Goal: Task Accomplishment & Management: Manage account settings

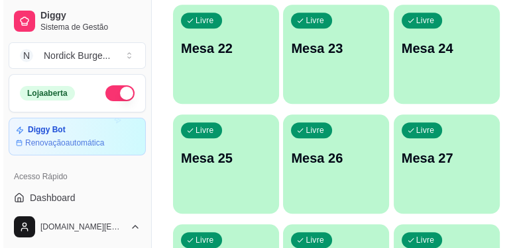
scroll to position [1036, 0]
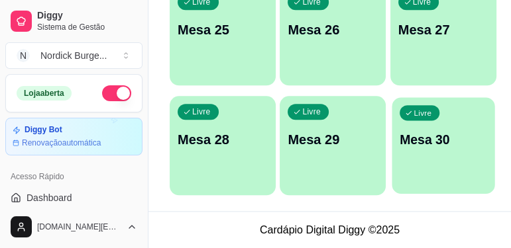
click at [432, 146] on p "Mesa 30" at bounding box center [442, 140] width 87 height 18
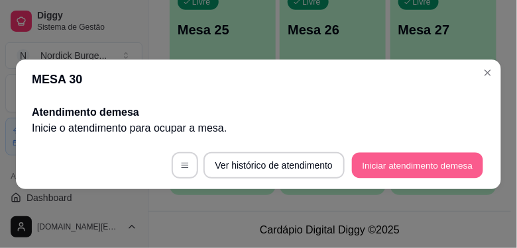
click at [371, 172] on button "Iniciar atendimento de mesa" at bounding box center [417, 165] width 131 height 26
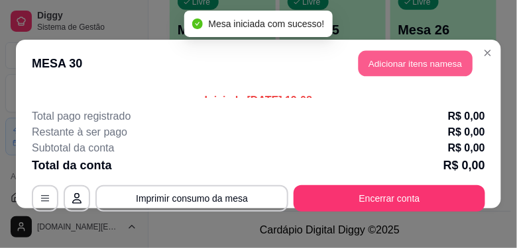
click at [377, 72] on button "Adicionar itens na mesa" at bounding box center [415, 64] width 114 height 26
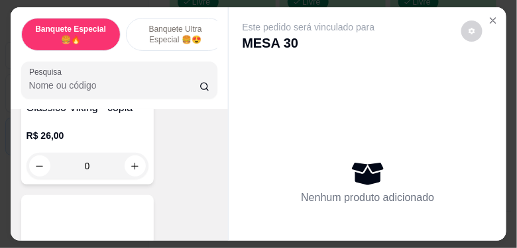
scroll to position [151, 0]
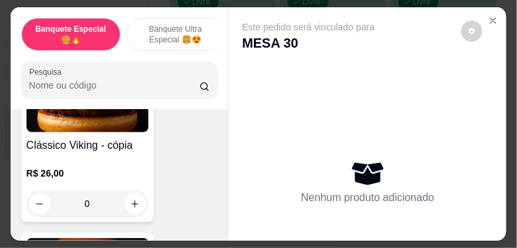
click at [101, 132] on img at bounding box center [87, 91] width 122 height 83
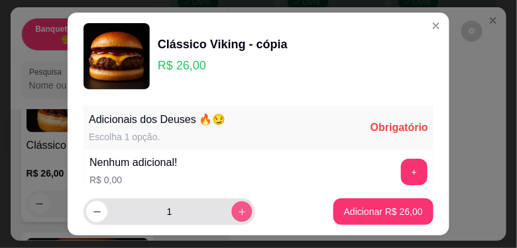
click at [231, 213] on button "increase-product-quantity" at bounding box center [241, 212] width 21 height 21
click at [94, 213] on icon "decrease-product-quantity" at bounding box center [97, 212] width 10 height 10
type input "1"
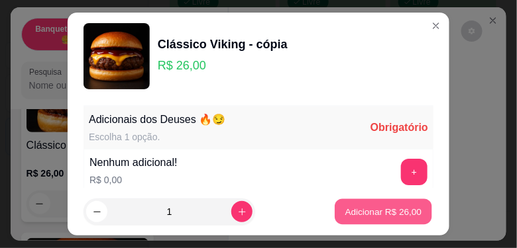
click at [345, 211] on p "Adicionar R$ 26,00" at bounding box center [383, 212] width 77 height 13
click at [372, 215] on p "Adicionar R$ 26,00" at bounding box center [383, 211] width 79 height 13
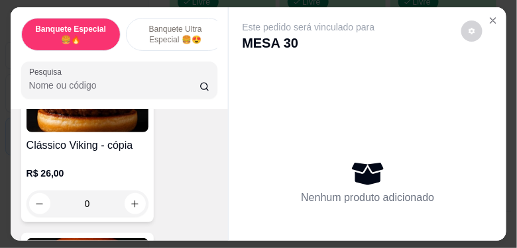
click at [70, 123] on img at bounding box center [87, 91] width 122 height 83
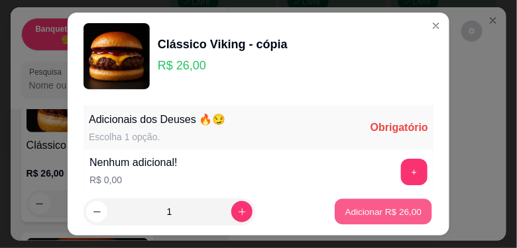
click at [379, 212] on p "Adicionar R$ 26,00" at bounding box center [383, 212] width 77 height 13
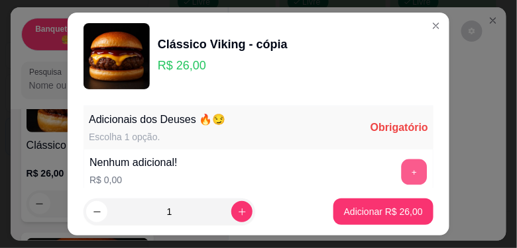
click at [401, 176] on button "+" at bounding box center [414, 172] width 26 height 26
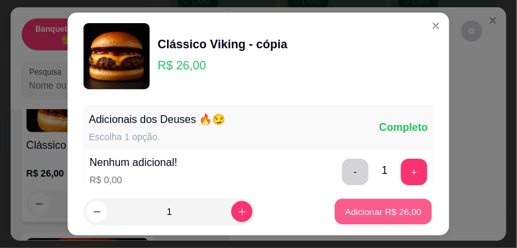
click at [389, 211] on p "Adicionar R$ 26,00" at bounding box center [383, 212] width 77 height 13
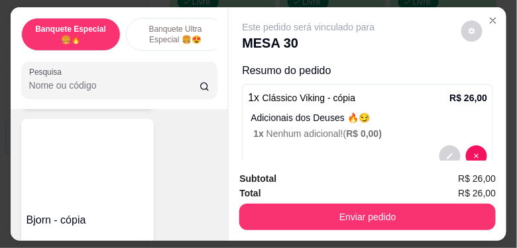
scroll to position [491, 0]
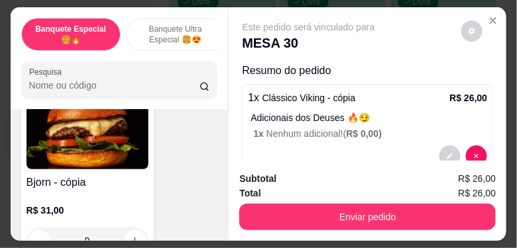
click at [128, 162] on img at bounding box center [87, 128] width 122 height 83
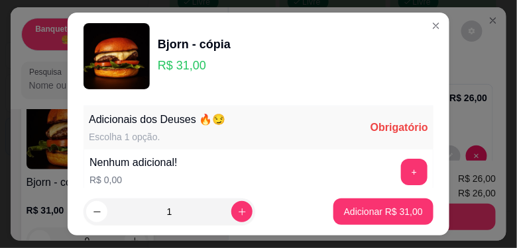
click at [395, 160] on div "+" at bounding box center [413, 172] width 37 height 26
click at [401, 168] on button "+" at bounding box center [414, 172] width 26 height 26
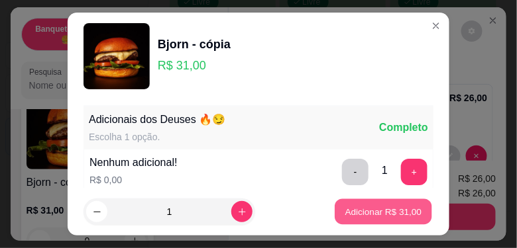
click at [374, 211] on p "Adicionar R$ 31,00" at bounding box center [383, 212] width 77 height 13
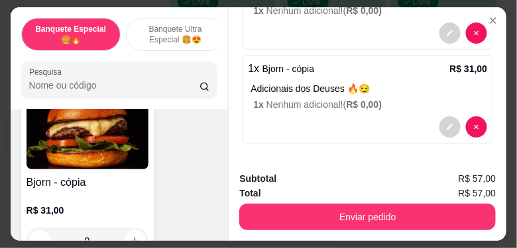
scroll to position [605, 0]
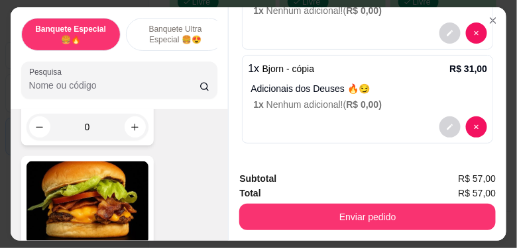
click at [179, 28] on p "Banquete Ultra Especial 🍔😍" at bounding box center [175, 34] width 77 height 21
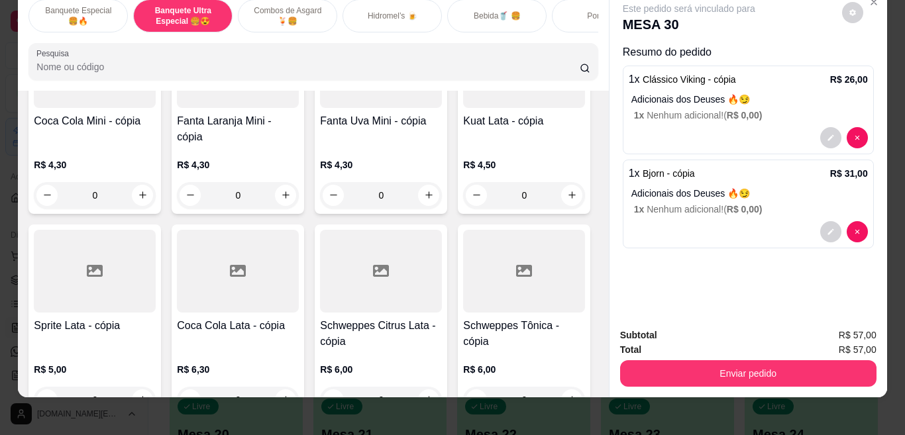
scroll to position [1666, 0]
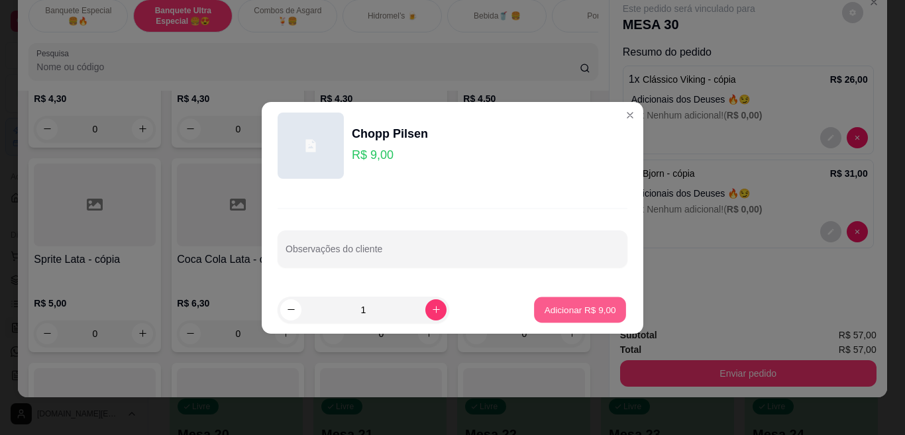
click at [516, 248] on p "Adicionar R$ 9,00" at bounding box center [580, 309] width 72 height 13
type input "1"
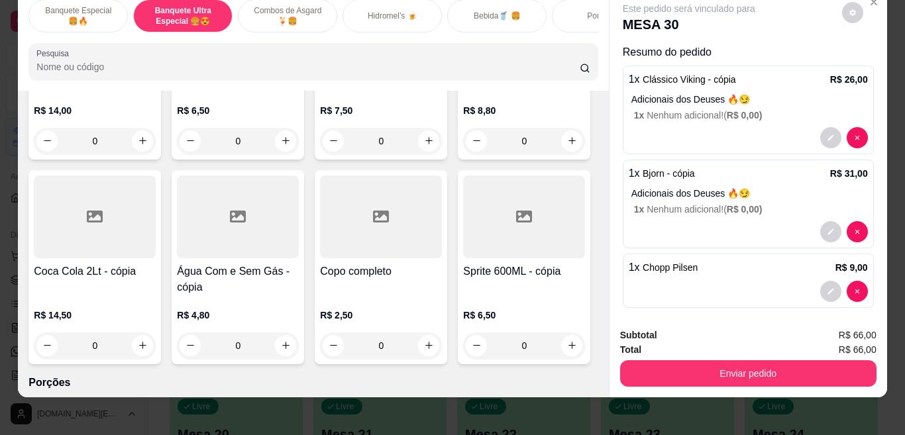
scroll to position [2130, 0]
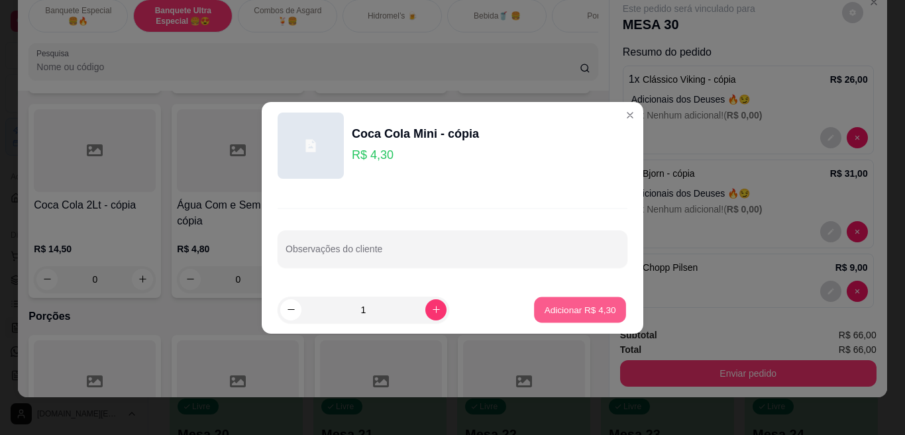
click at [516, 248] on button "Adicionar R$ 4,30" at bounding box center [580, 310] width 92 height 26
type input "1"
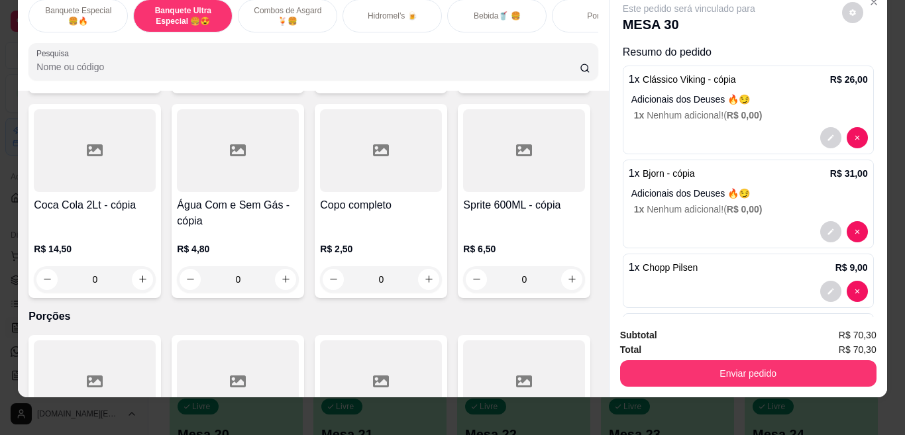
scroll to position [2131, 0]
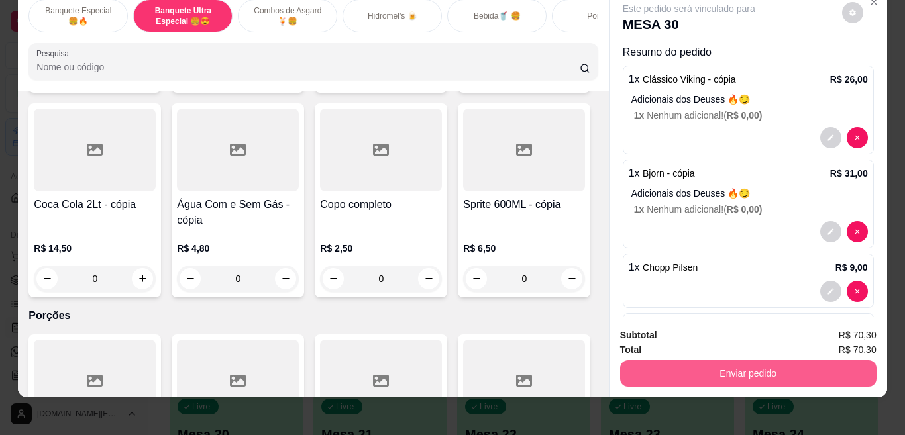
click at [516, 248] on button "Enviar pedido" at bounding box center [748, 373] width 256 height 26
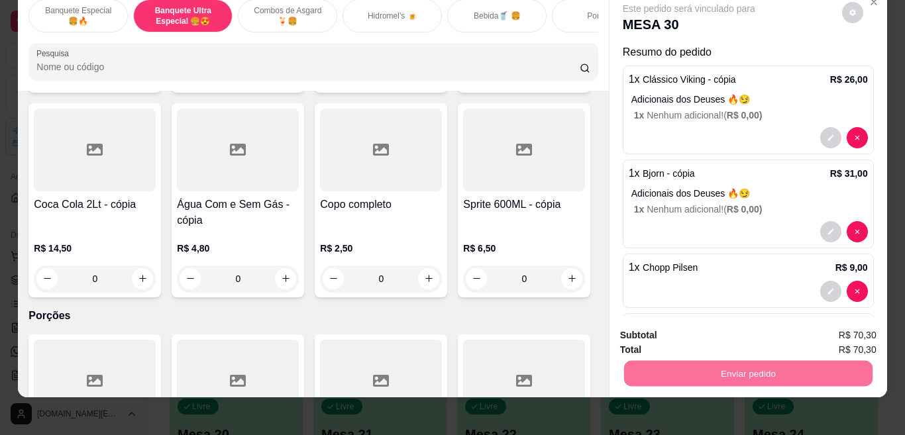
click at [516, 248] on button "Não registrar e enviar pedido" at bounding box center [703, 335] width 138 height 25
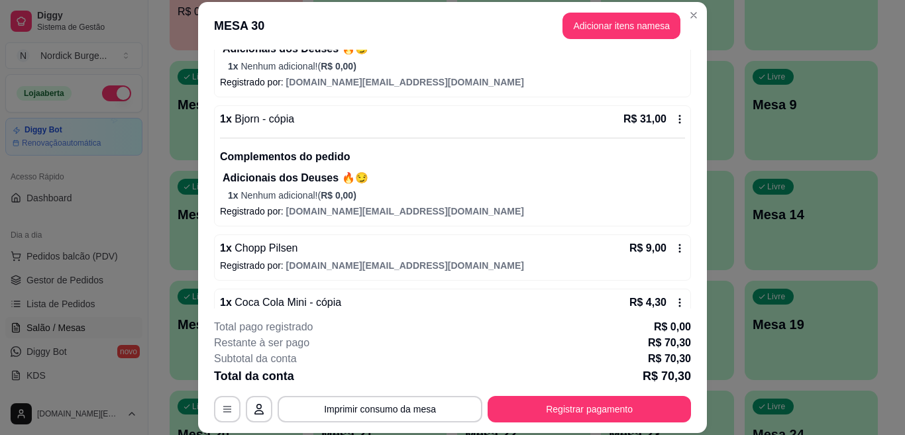
scroll to position [230, 0]
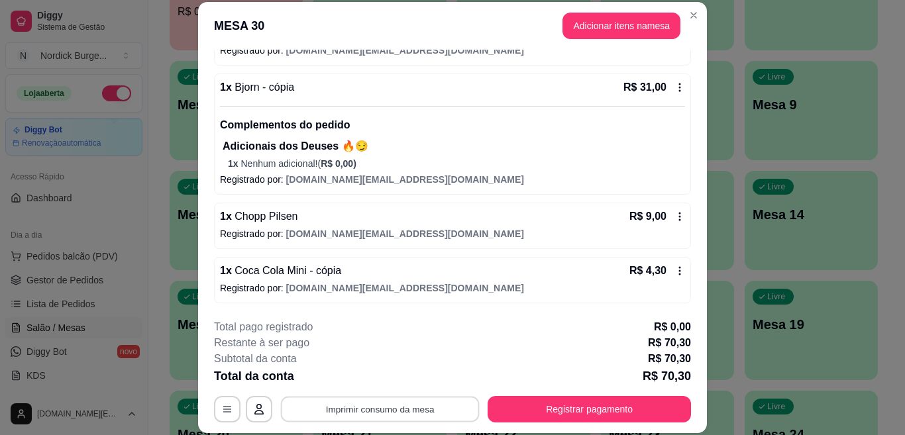
click at [389, 248] on button "Imprimir consumo da mesa" at bounding box center [380, 409] width 199 height 26
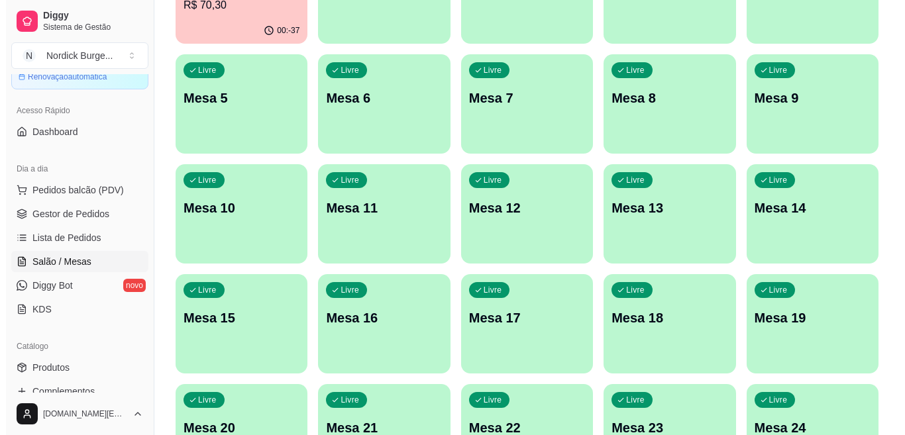
scroll to position [0, 0]
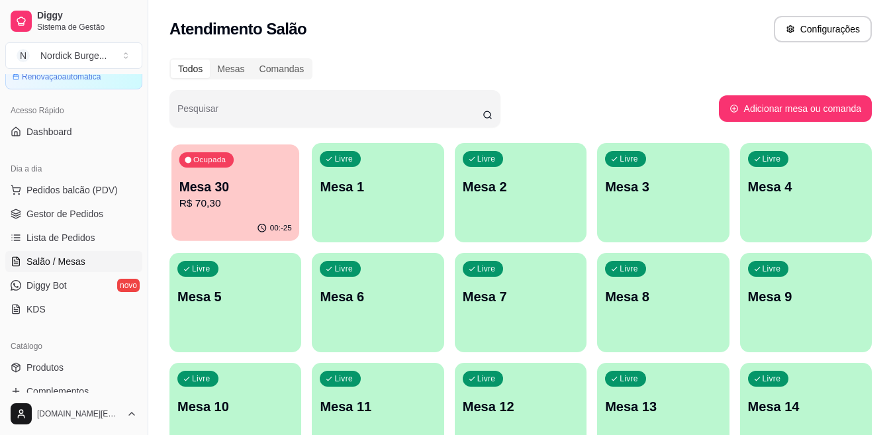
click at [263, 189] on p "Mesa 30" at bounding box center [235, 187] width 113 height 18
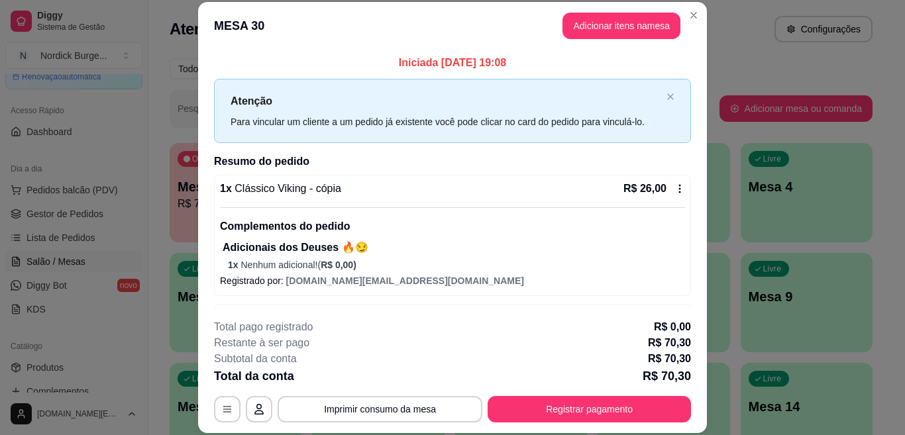
scroll to position [230, 0]
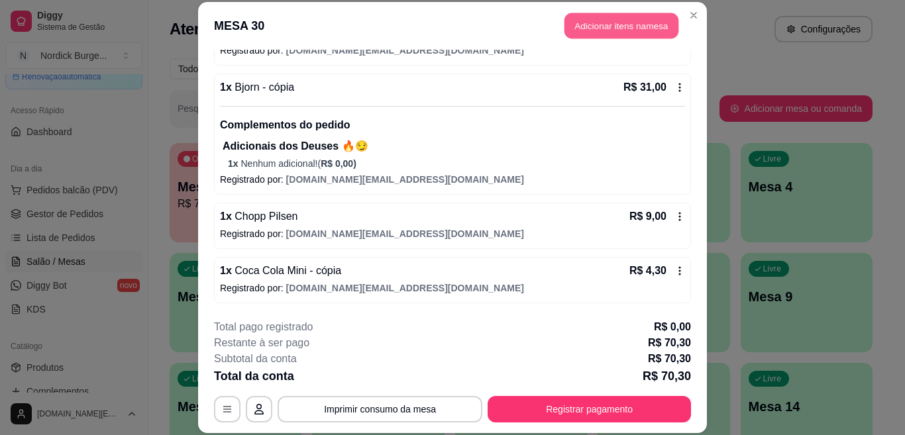
click at [516, 24] on button "Adicionar itens na mesa" at bounding box center [621, 26] width 114 height 26
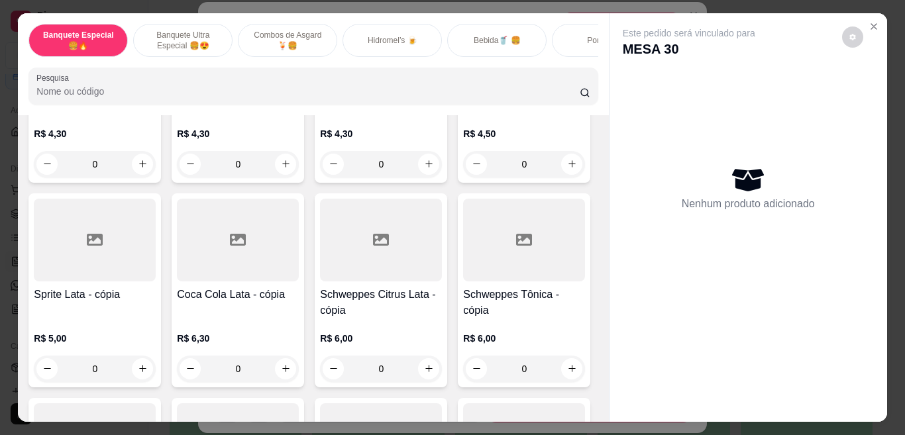
scroll to position [1722, 0]
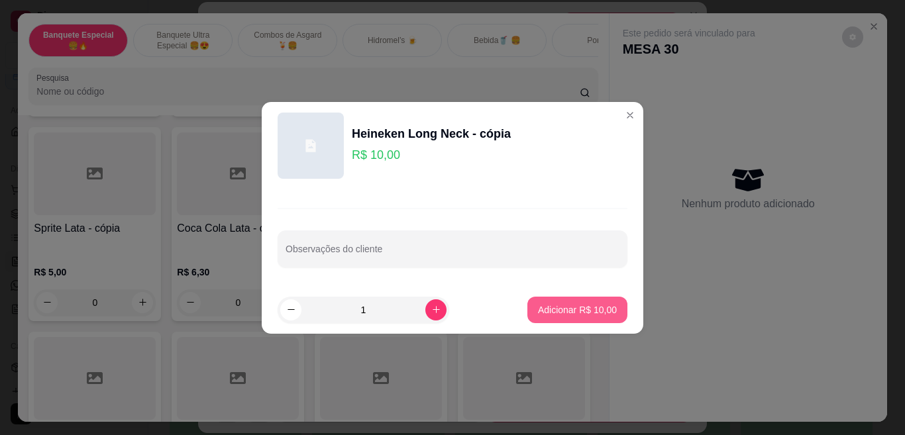
click at [516, 248] on p "Adicionar R$ 10,00" at bounding box center [577, 309] width 79 height 13
type input "1"
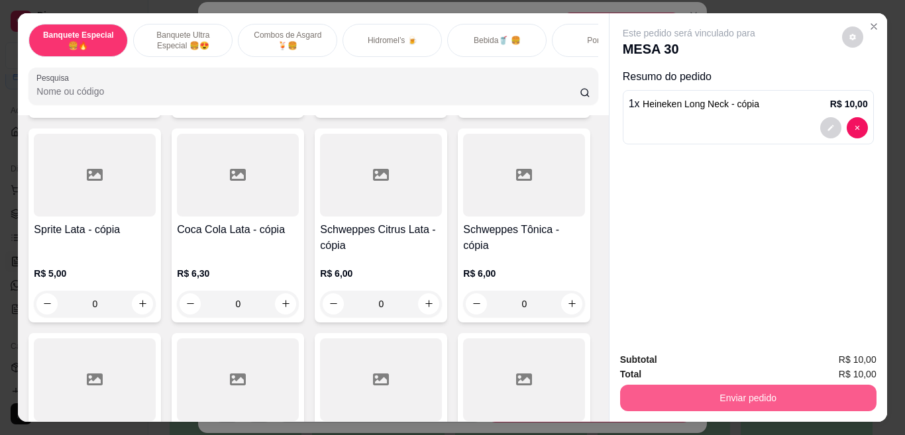
click at [516, 248] on button "Enviar pedido" at bounding box center [748, 398] width 256 height 26
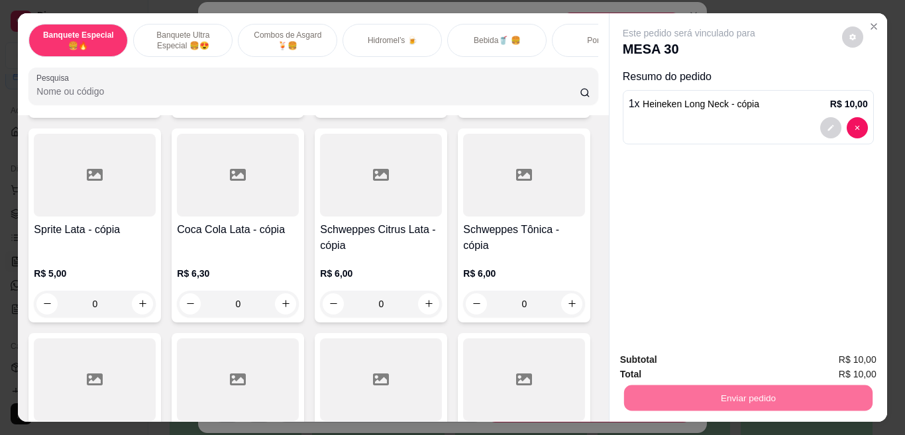
click at [516, 248] on button "Não registrar e enviar pedido" at bounding box center [703, 360] width 138 height 25
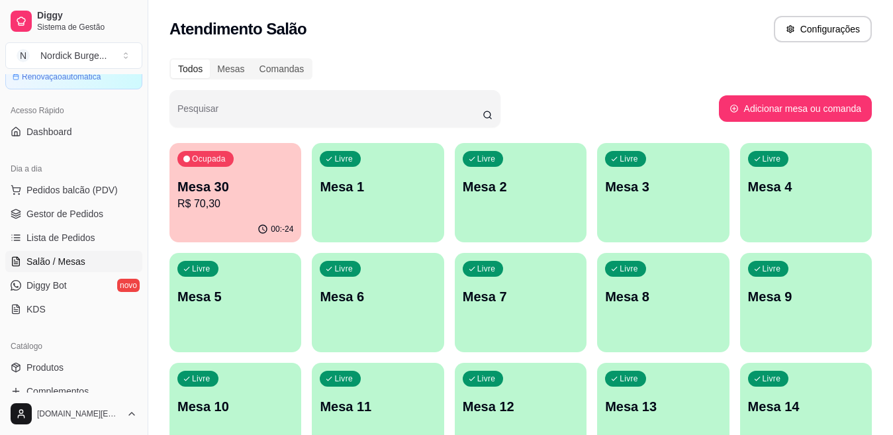
click at [235, 200] on p "R$ 70,30" at bounding box center [235, 204] width 116 height 16
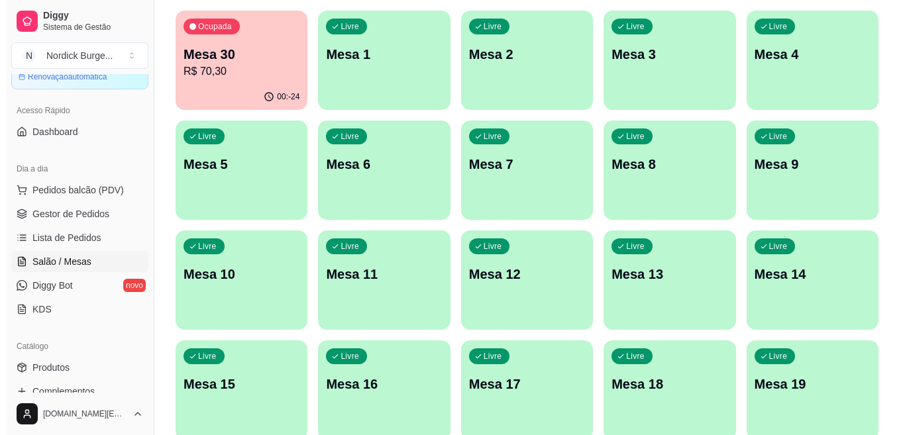
scroll to position [0, 0]
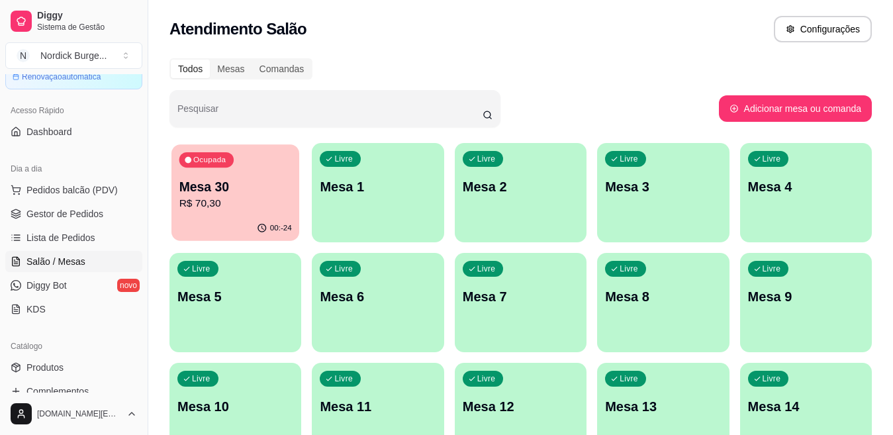
click at [180, 207] on p "R$ 70,30" at bounding box center [235, 203] width 113 height 15
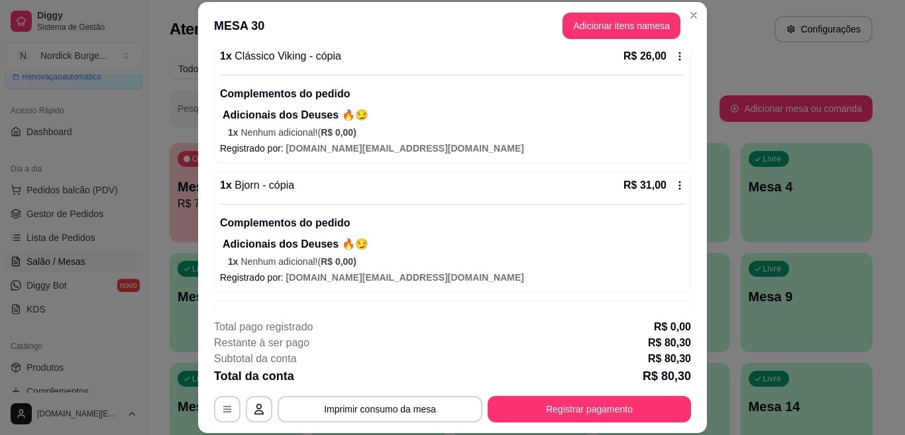
scroll to position [285, 0]
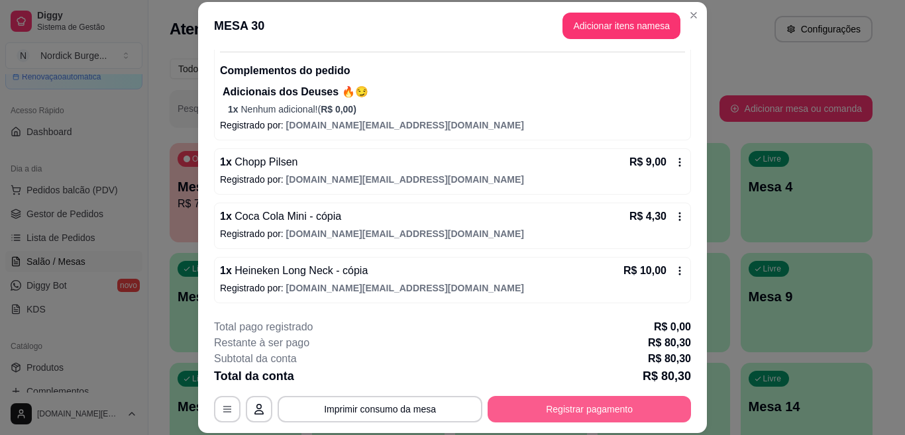
click at [516, 248] on button "Registrar pagamento" at bounding box center [588, 409] width 203 height 26
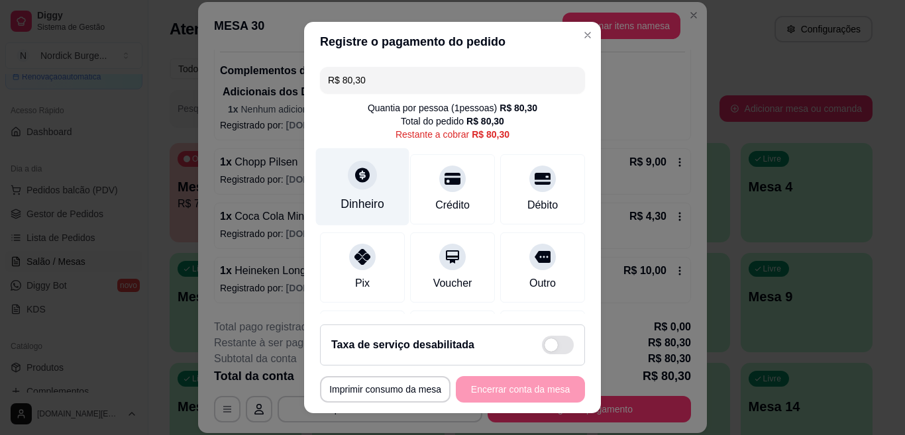
click at [350, 191] on div "Dinheiro" at bounding box center [362, 186] width 93 height 77
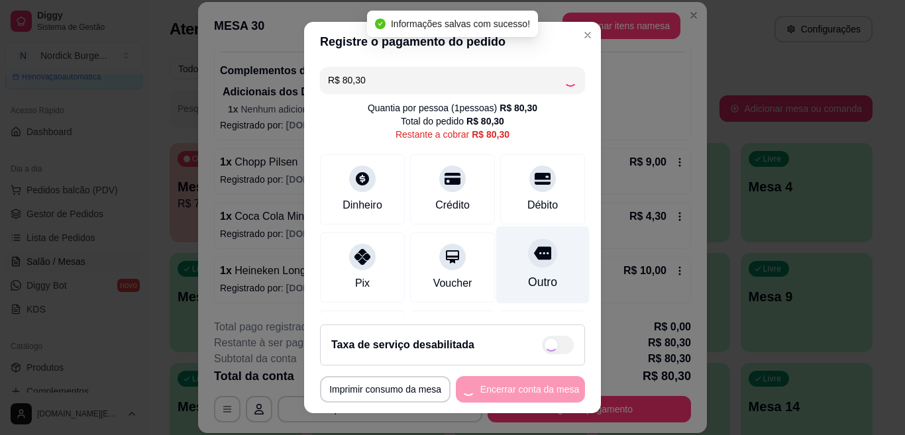
type input "R$ 0,00"
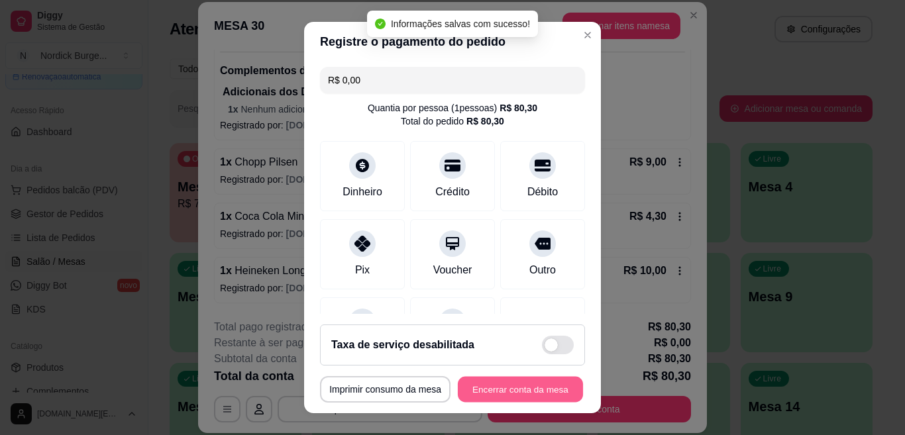
click at [516, 248] on button "Encerrar conta da mesa" at bounding box center [520, 390] width 125 height 26
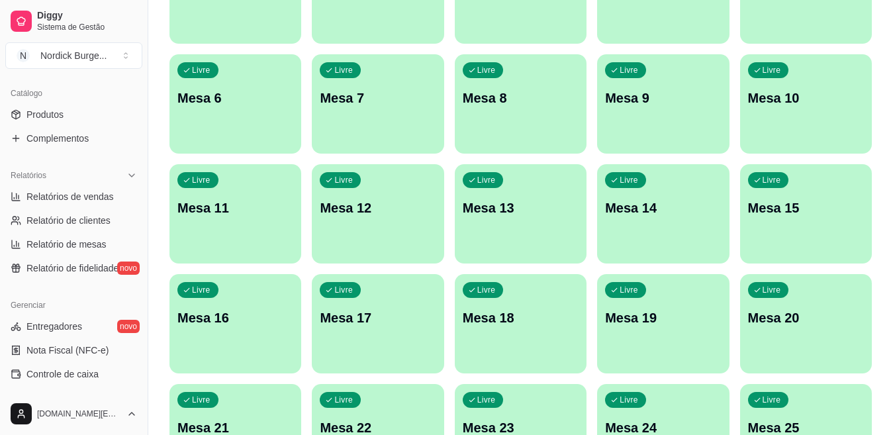
scroll to position [253, 0]
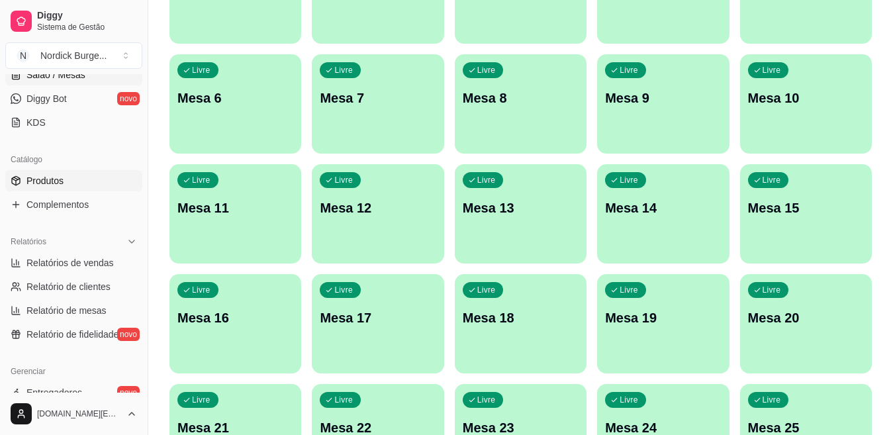
click at [55, 181] on span "Produtos" at bounding box center [44, 180] width 37 height 13
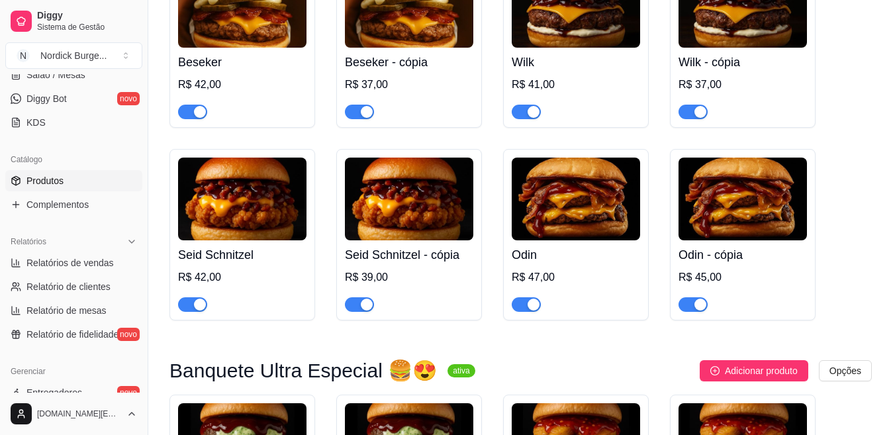
scroll to position [662, 0]
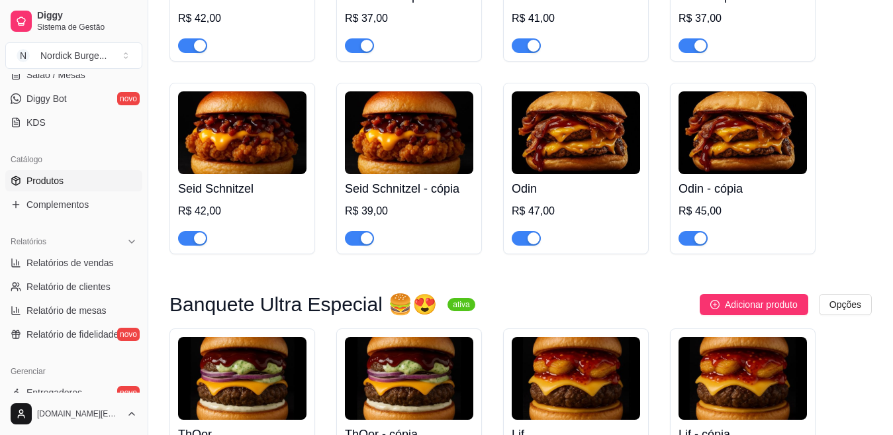
click at [367, 240] on div "button" at bounding box center [367, 238] width 12 height 12
click at [199, 243] on div "button" at bounding box center [200, 238] width 12 height 12
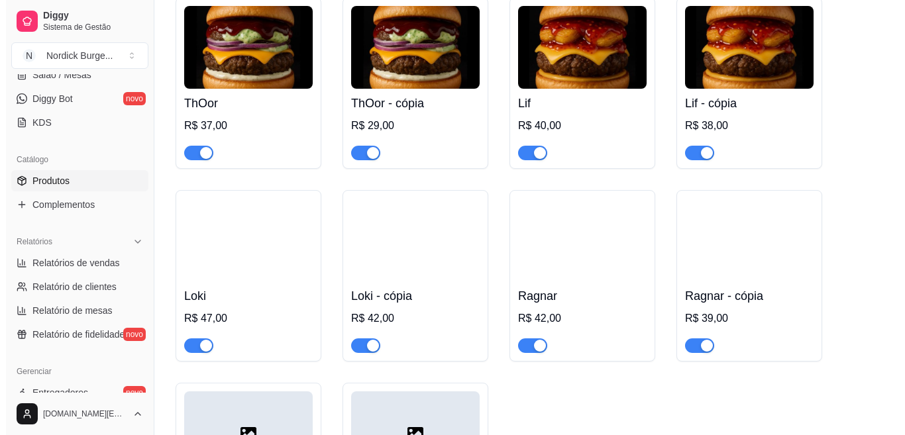
scroll to position [1060, 0]
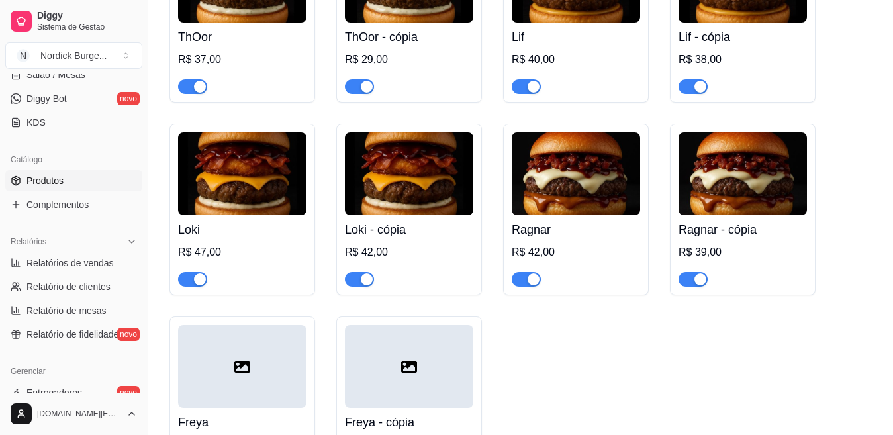
click at [281, 204] on img at bounding box center [242, 173] width 128 height 83
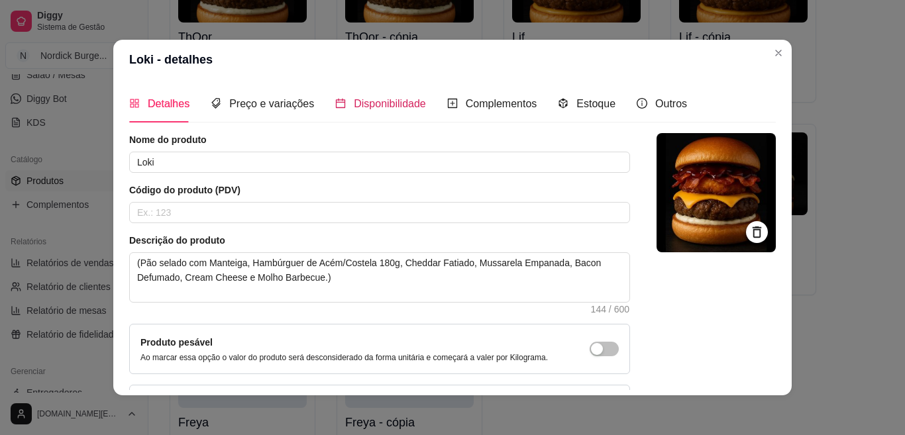
click at [381, 109] on span "Disponibilidade" at bounding box center [390, 103] width 72 height 11
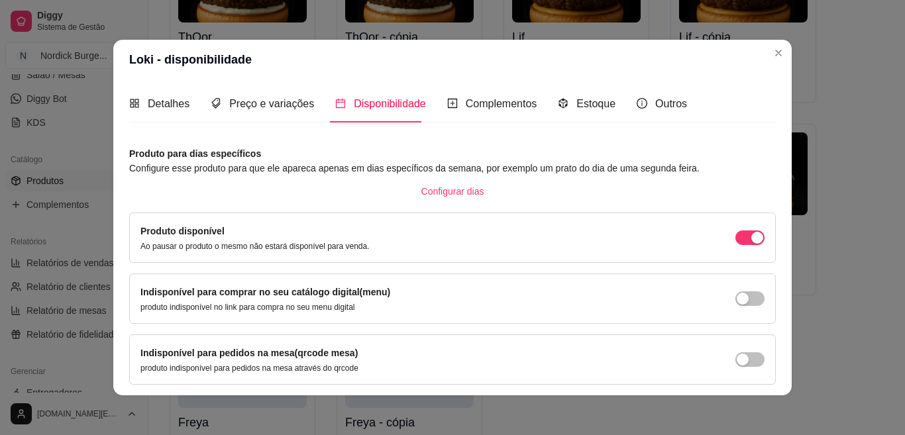
scroll to position [109, 0]
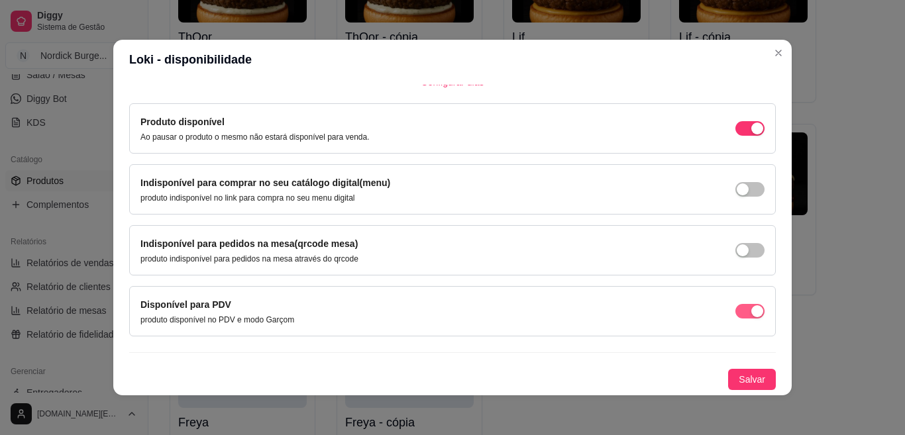
click at [516, 134] on div "button" at bounding box center [757, 129] width 12 height 12
click at [516, 248] on span "Salvar" at bounding box center [751, 379] width 26 height 15
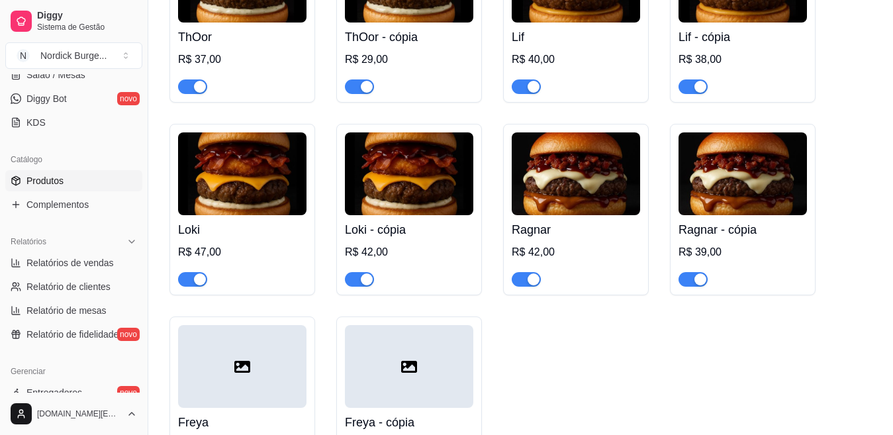
click at [430, 189] on img at bounding box center [409, 173] width 128 height 83
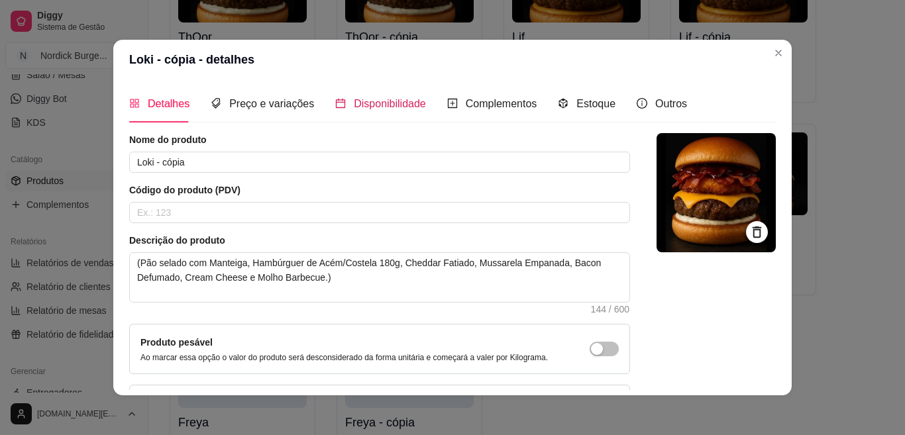
click at [379, 109] on span "Disponibilidade" at bounding box center [390, 103] width 72 height 11
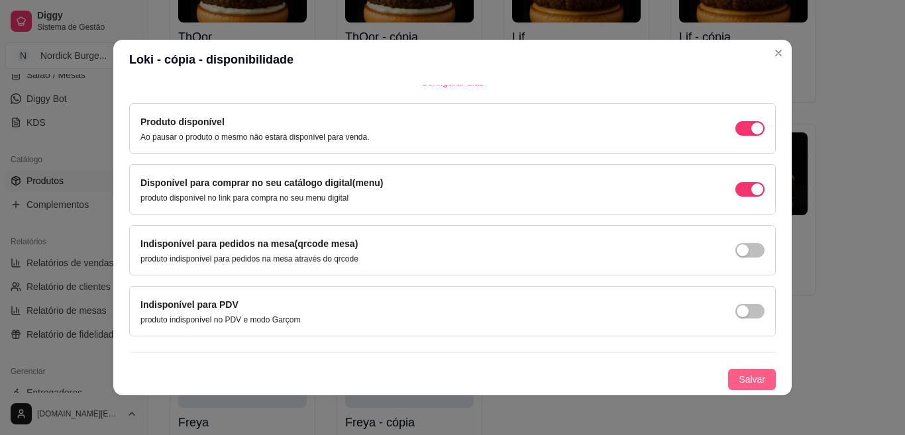
click at [516, 248] on span "Salvar" at bounding box center [751, 379] width 26 height 15
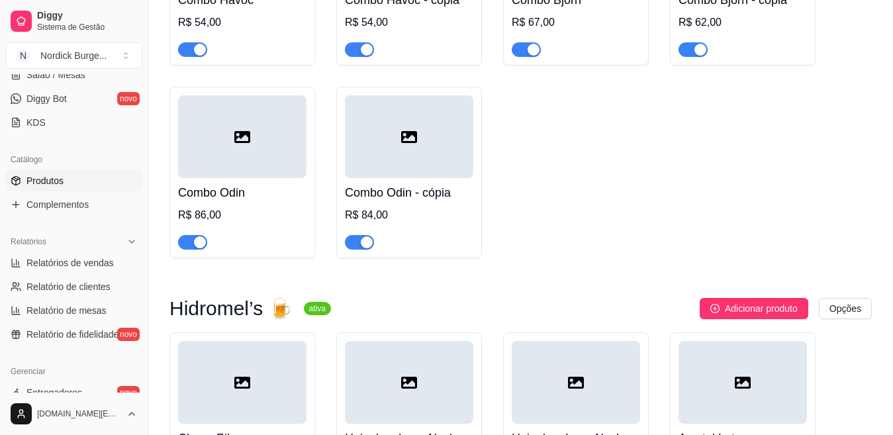
scroll to position [1987, 0]
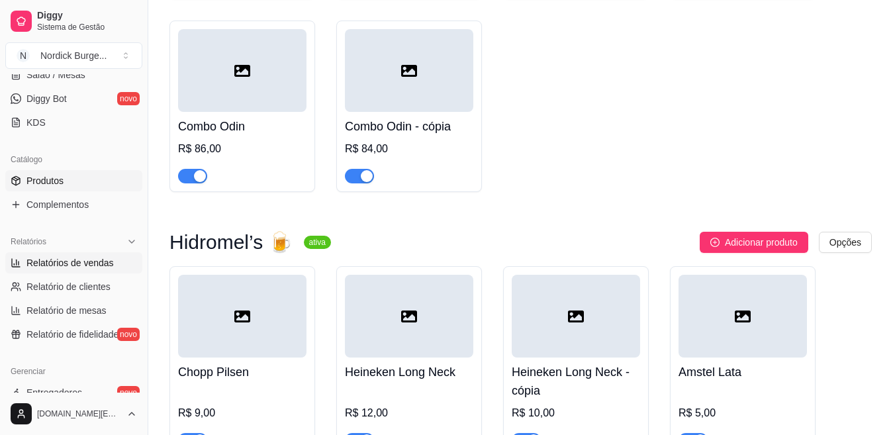
click at [66, 248] on span "Relatórios de vendas" at bounding box center [69, 262] width 87 height 13
select select "ALL"
select select "0"
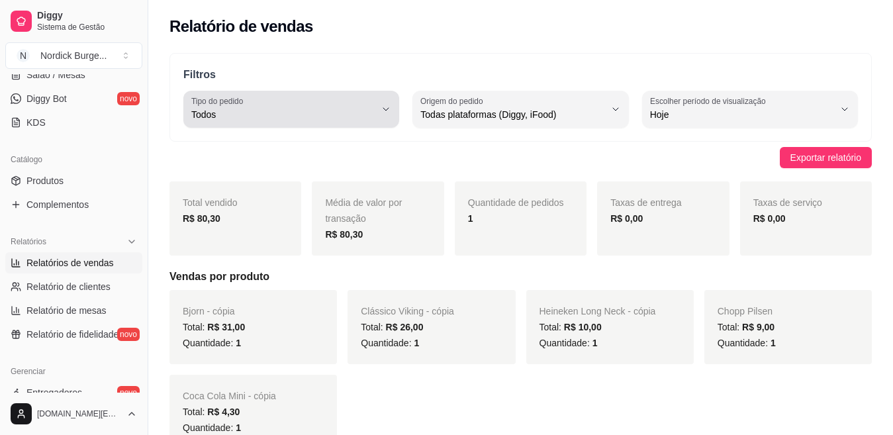
click at [294, 97] on div "Todos" at bounding box center [283, 109] width 184 height 26
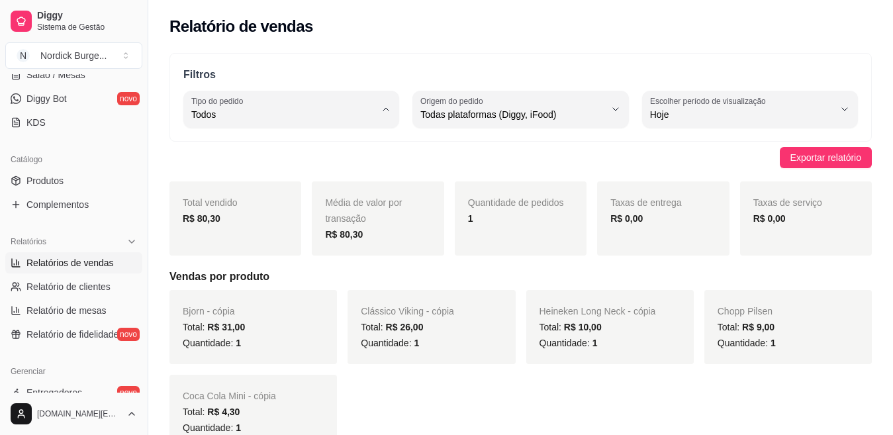
click at [232, 221] on li "Mesa" at bounding box center [291, 211] width 197 height 21
type input "IN_STORE"
select select "IN_STORE"
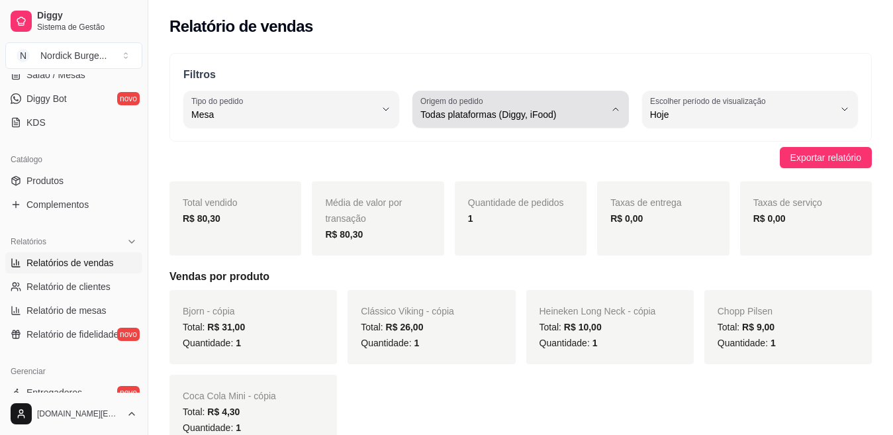
click at [516, 109] on span "Todas plataformas (Diggy, iFood)" at bounding box center [513, 114] width 184 height 13
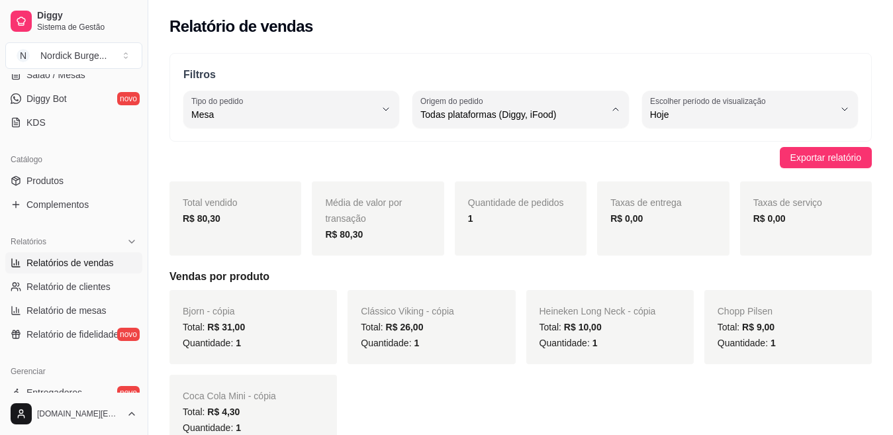
click at [468, 168] on span "Diggy" at bounding box center [514, 168] width 174 height 13
type input "DIGGY"
select select "DIGGY"
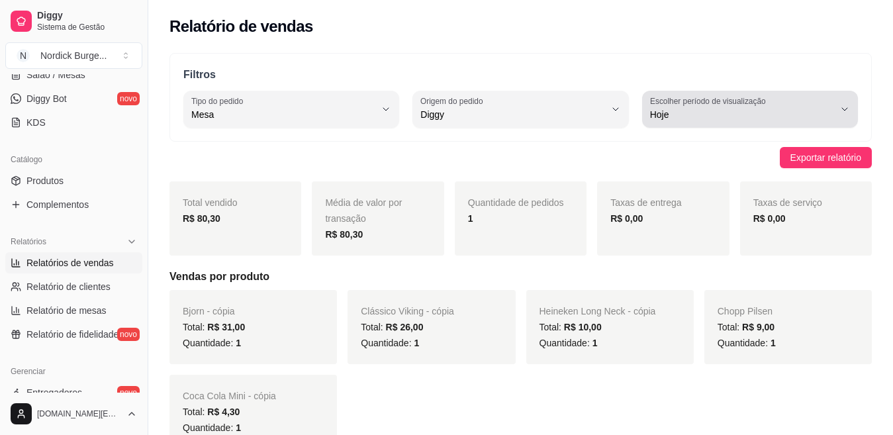
click at [516, 114] on span "Hoje" at bounding box center [742, 114] width 184 height 13
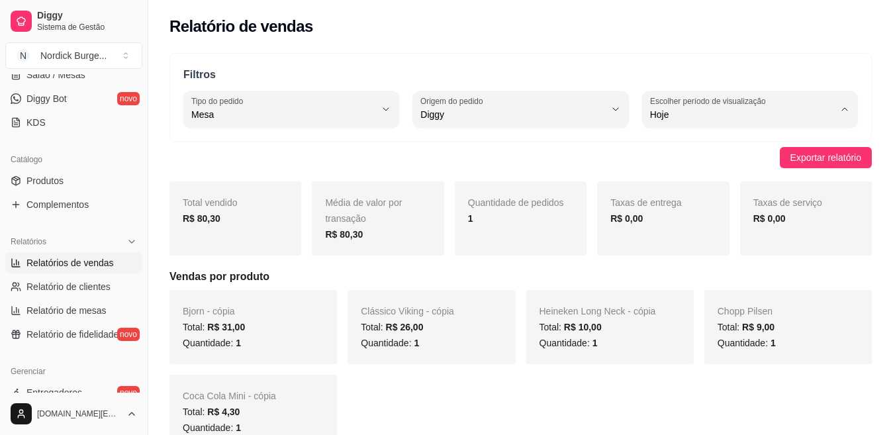
click at [516, 168] on span "Ontem" at bounding box center [744, 168] width 174 height 13
type input "1"
select select "1"
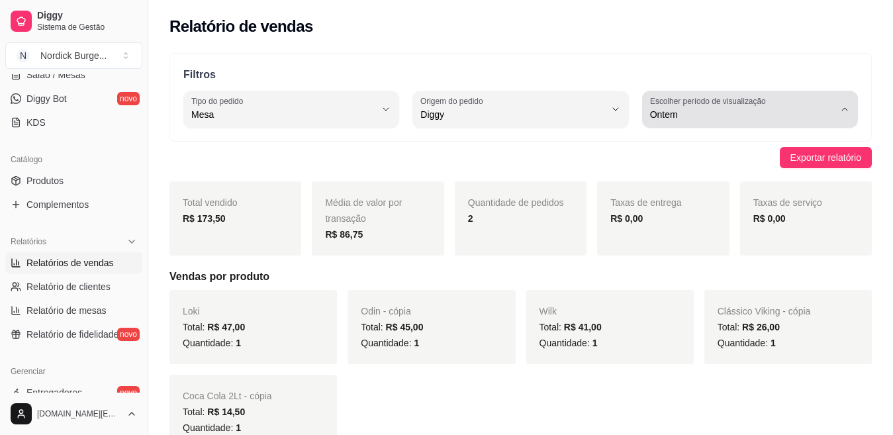
click at [516, 97] on label "Escolher período de visualização" at bounding box center [710, 100] width 120 height 11
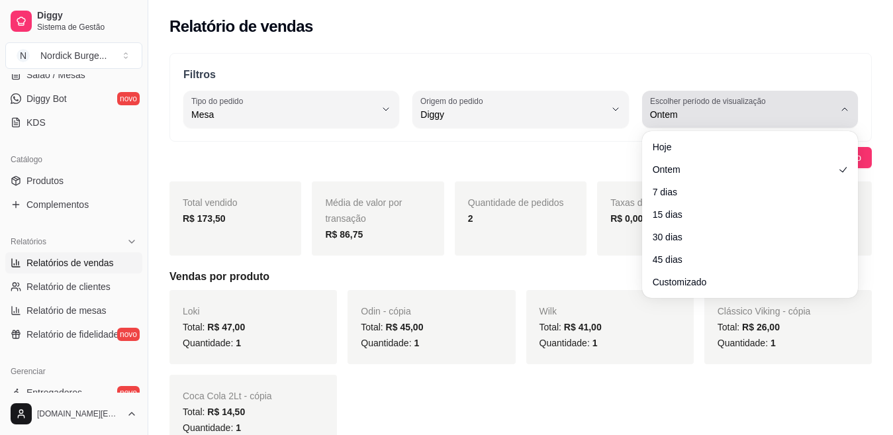
click at [516, 105] on label "Escolher período de visualização" at bounding box center [710, 100] width 120 height 11
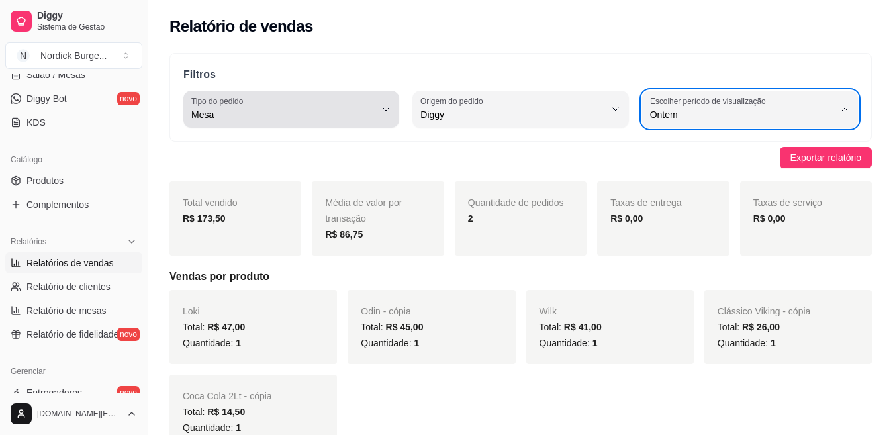
click at [274, 105] on div "Mesa" at bounding box center [283, 109] width 184 height 26
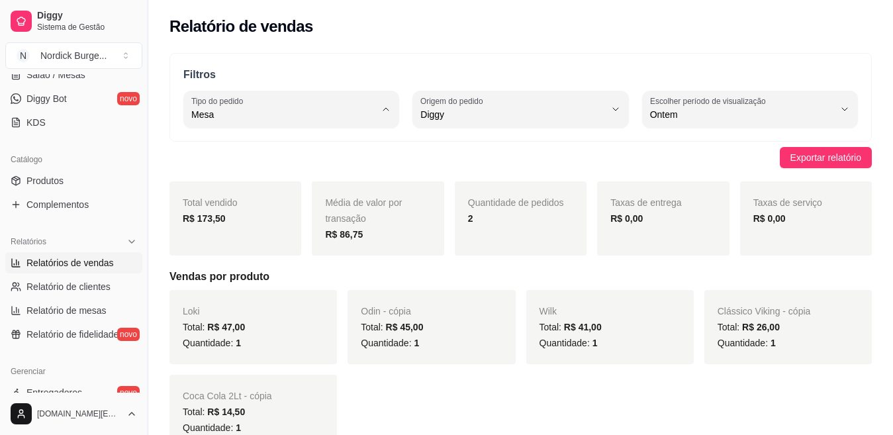
click at [238, 171] on span "Entrega" at bounding box center [285, 168] width 174 height 13
type input "DELIVERY"
select select "DELIVERY"
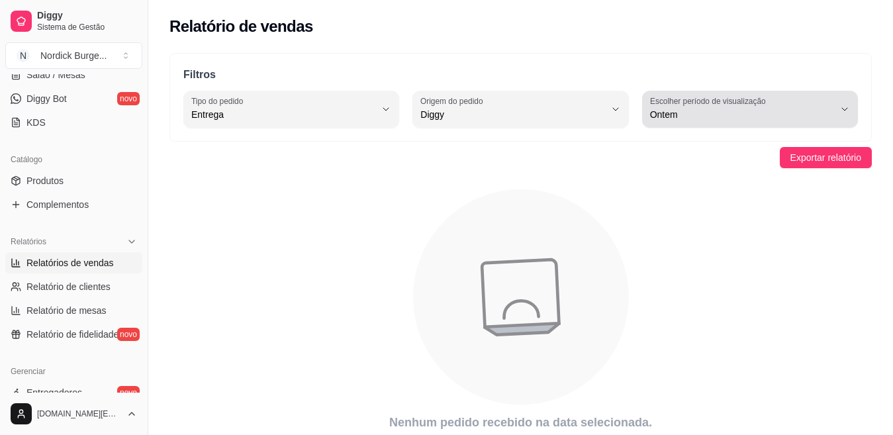
click at [516, 117] on span "Ontem" at bounding box center [742, 114] width 184 height 13
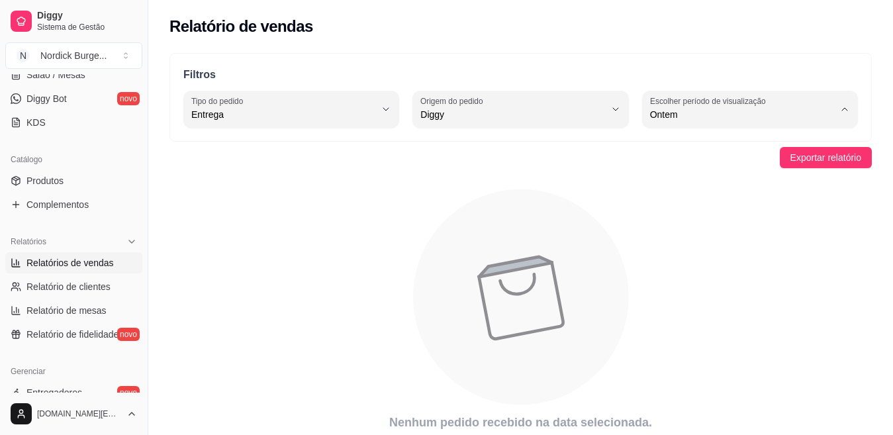
click at [516, 185] on span "7 dias" at bounding box center [744, 189] width 174 height 13
type input "7"
select select "7"
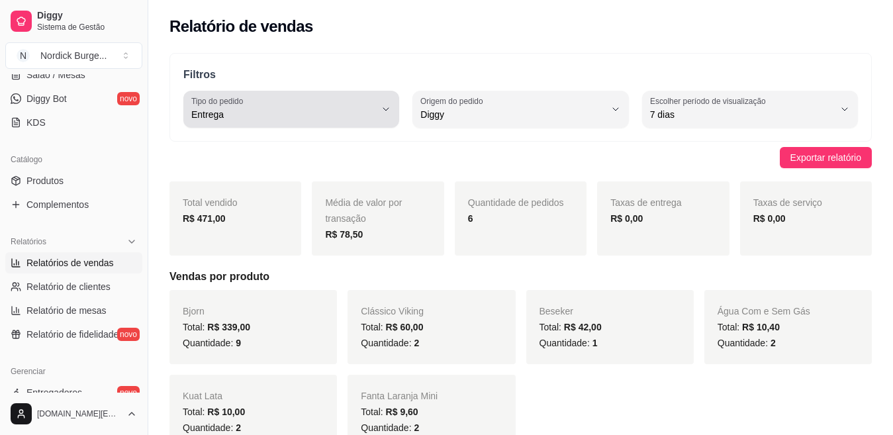
click at [328, 109] on span "Entrega" at bounding box center [283, 114] width 184 height 13
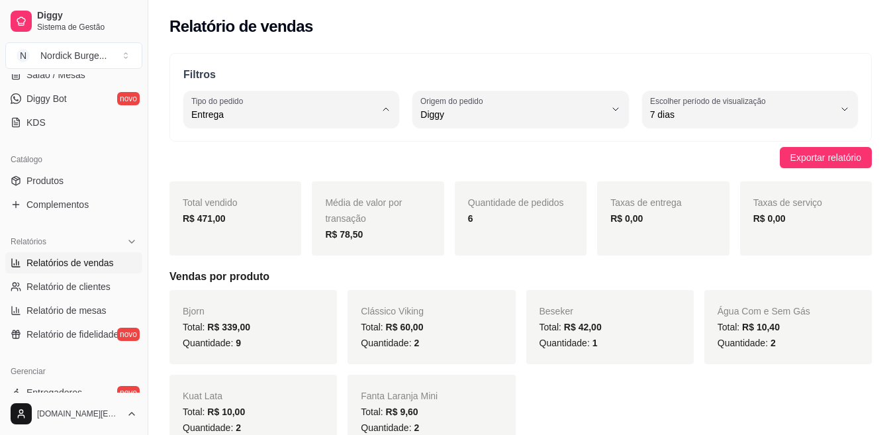
click at [231, 213] on span "Mesa" at bounding box center [285, 211] width 174 height 13
type input "IN_STORE"
select select "IN_STORE"
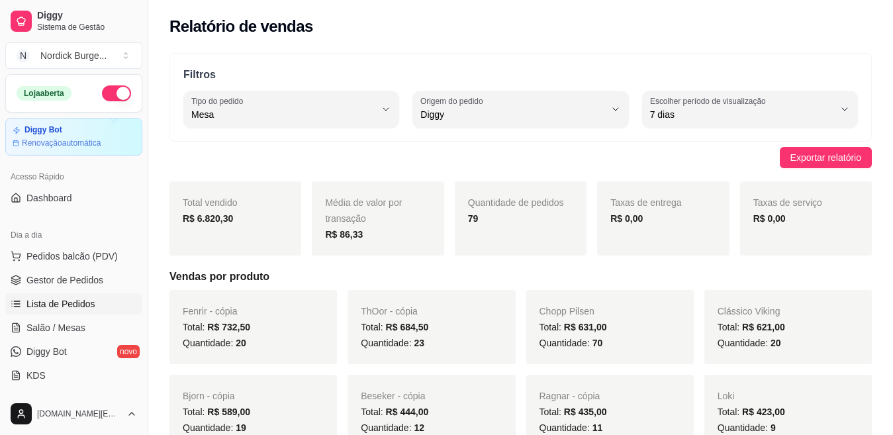
click at [72, 248] on span "Lista de Pedidos" at bounding box center [60, 303] width 69 height 13
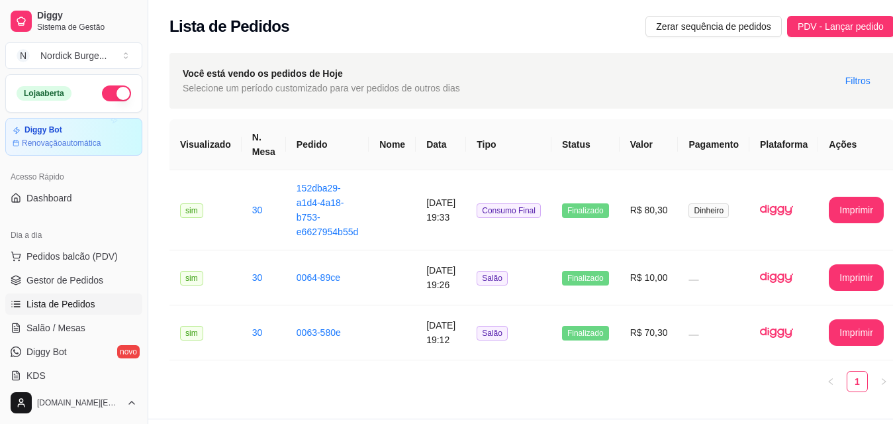
scroll to position [32, 0]
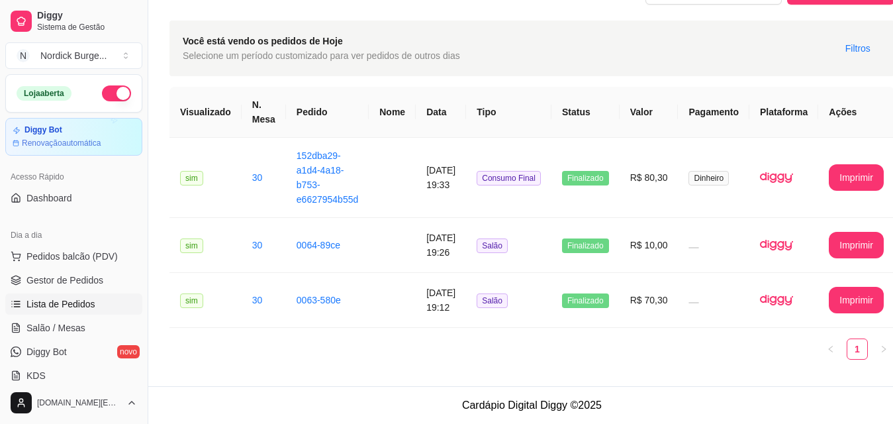
drag, startPoint x: 180, startPoint y: 327, endPoint x: 49, endPoint y: 304, distance: 133.0
click at [49, 248] on span "Lista de Pedidos" at bounding box center [60, 303] width 69 height 13
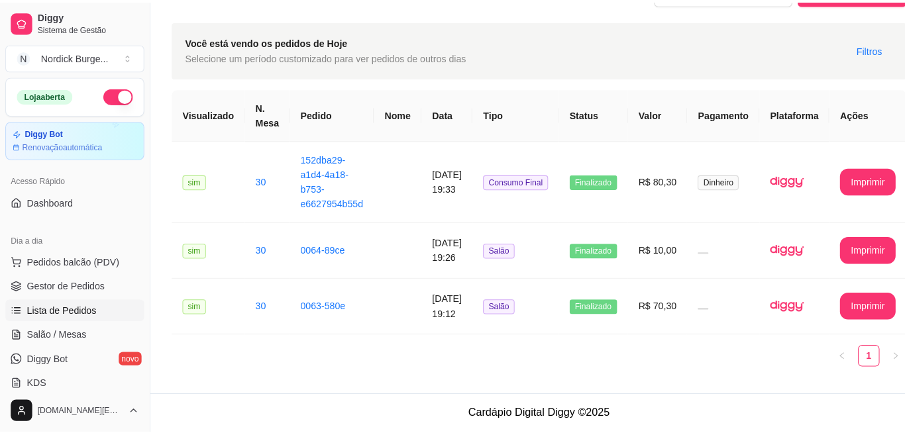
scroll to position [0, 0]
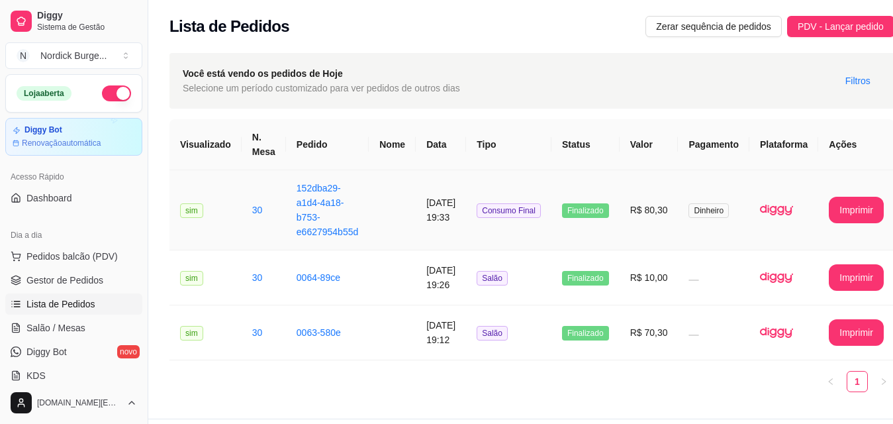
click at [263, 206] on td "30" at bounding box center [264, 210] width 44 height 80
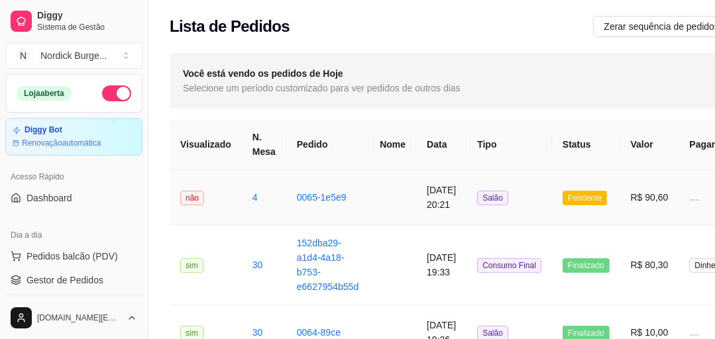
click at [268, 191] on td "4" at bounding box center [264, 197] width 44 height 55
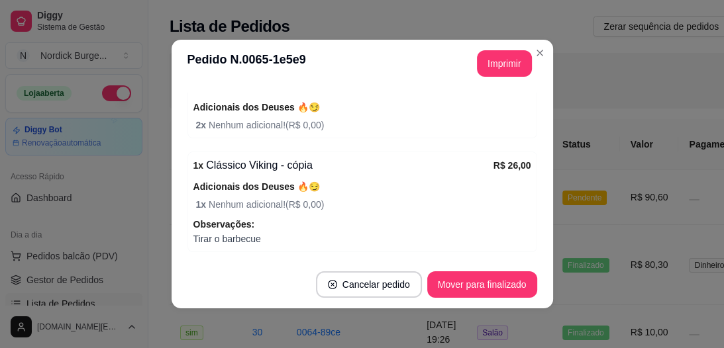
scroll to position [159, 0]
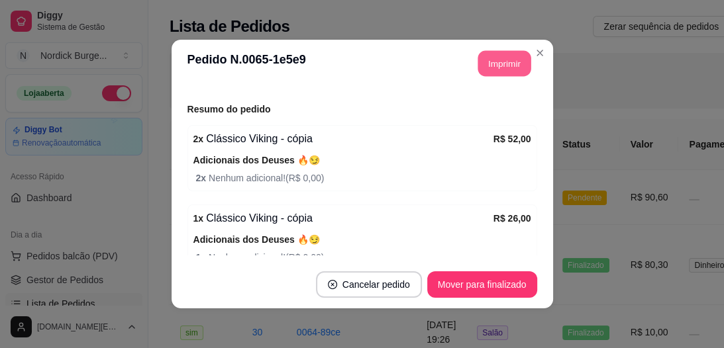
click at [498, 52] on button "Imprimir" at bounding box center [503, 64] width 53 height 26
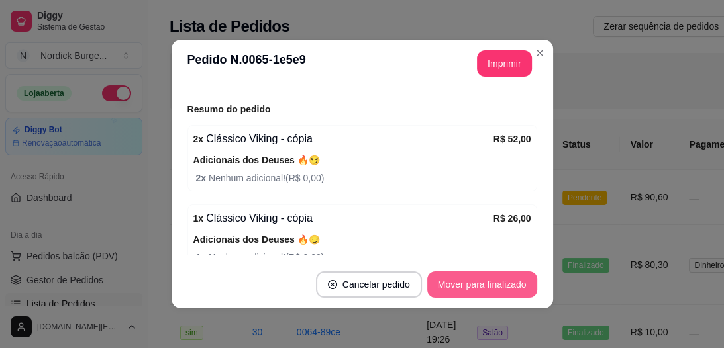
click at [516, 248] on button "Mover para finalizado" at bounding box center [482, 285] width 110 height 26
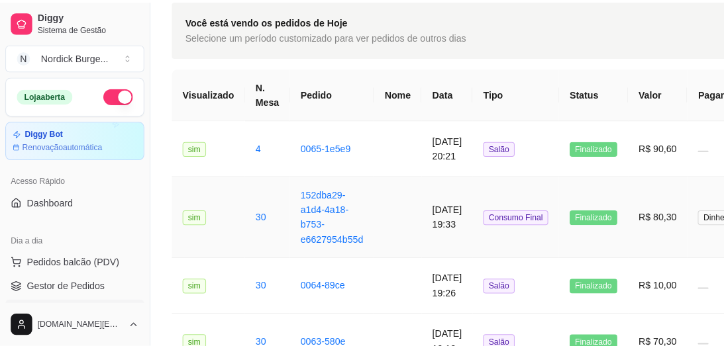
scroll to position [0, 0]
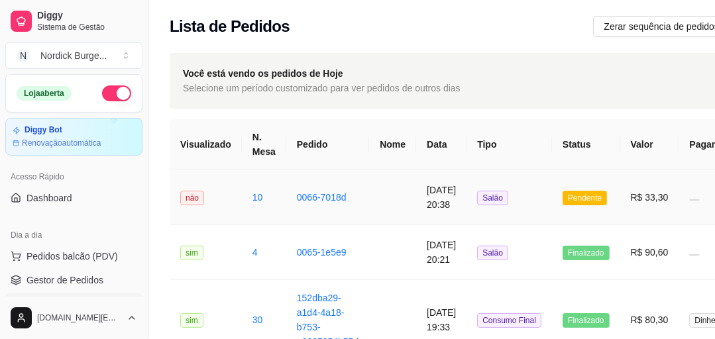
click at [213, 193] on td "não" at bounding box center [206, 197] width 72 height 55
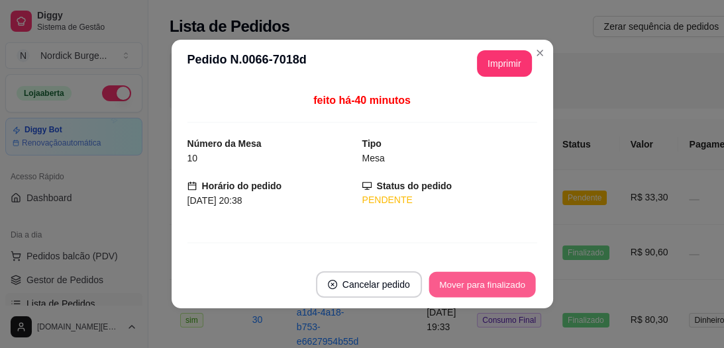
click at [451, 248] on button "Mover para finalizado" at bounding box center [481, 285] width 107 height 26
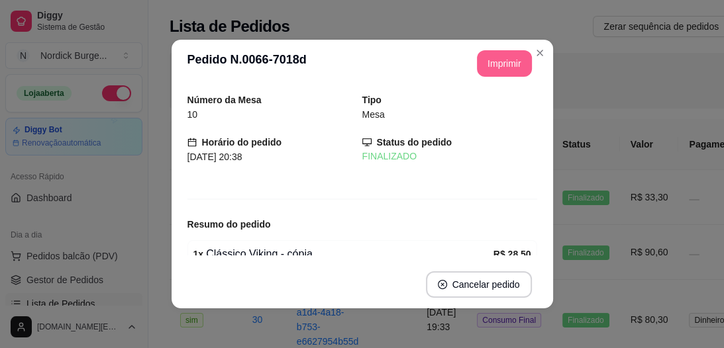
click at [499, 66] on button "Imprimir" at bounding box center [504, 63] width 55 height 26
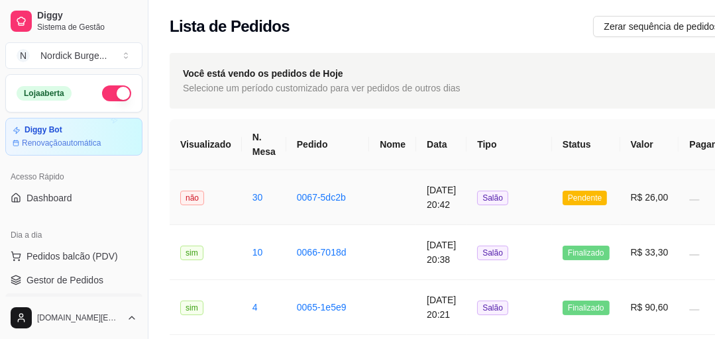
click at [223, 196] on td "não" at bounding box center [206, 197] width 72 height 55
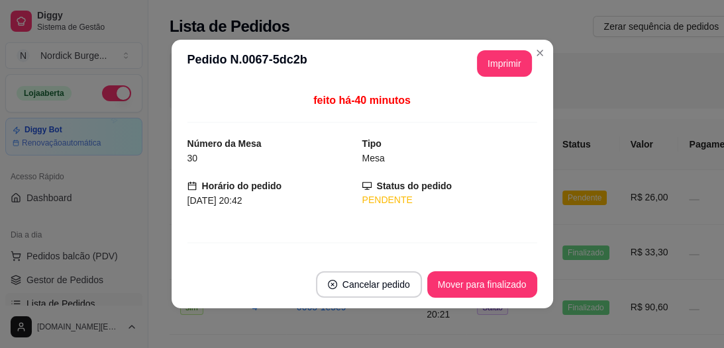
scroll to position [180, 0]
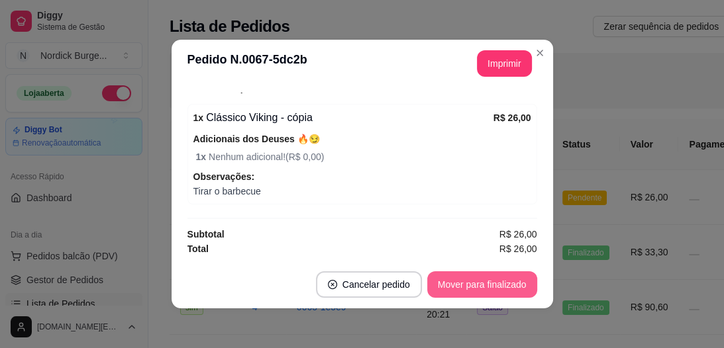
click at [435, 248] on button "Mover para finalizado" at bounding box center [482, 285] width 110 height 26
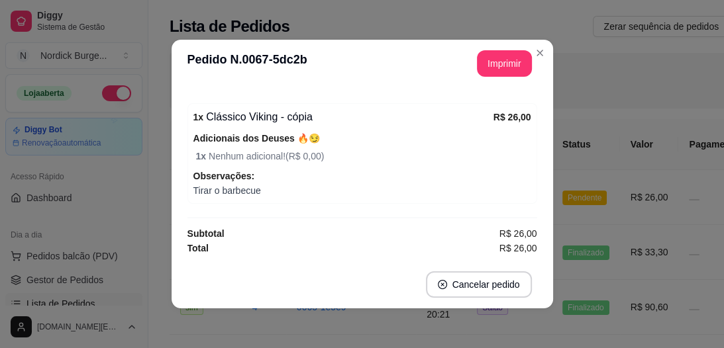
scroll to position [136, 0]
click at [495, 68] on button "Imprimir" at bounding box center [503, 64] width 53 height 26
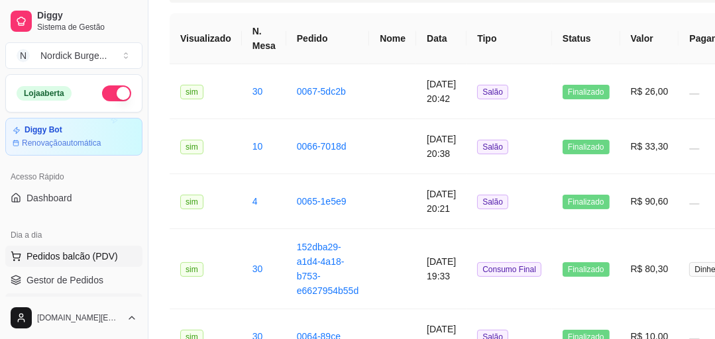
scroll to position [53, 0]
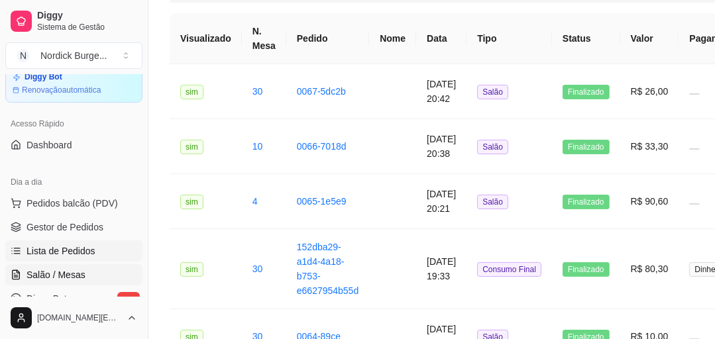
click at [52, 248] on span "Salão / Mesas" at bounding box center [55, 274] width 59 height 13
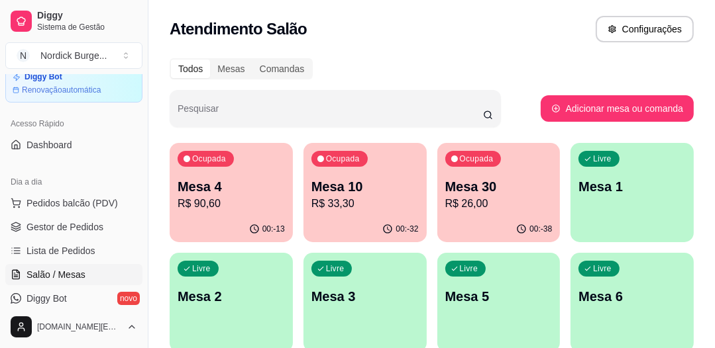
click at [239, 185] on p "Mesa 4" at bounding box center [230, 186] width 107 height 19
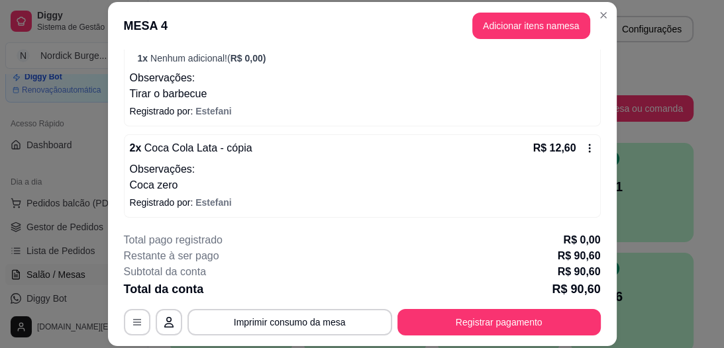
scroll to position [40, 0]
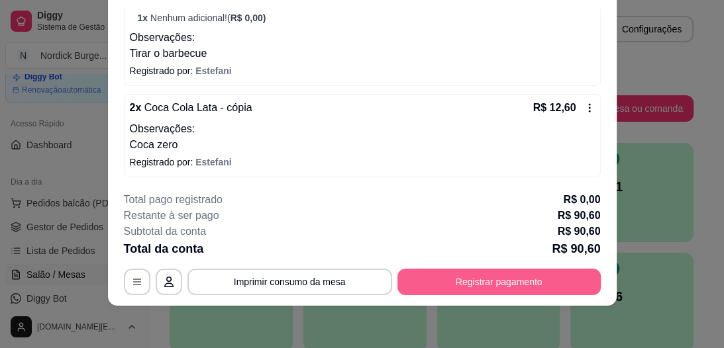
click at [439, 248] on button "Registrar pagamento" at bounding box center [498, 282] width 203 height 26
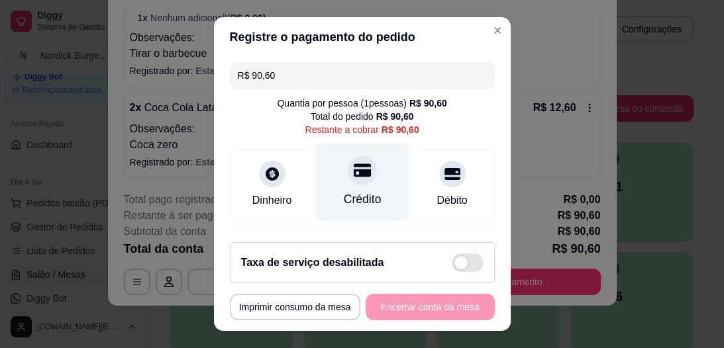
click at [348, 179] on div at bounding box center [362, 170] width 29 height 29
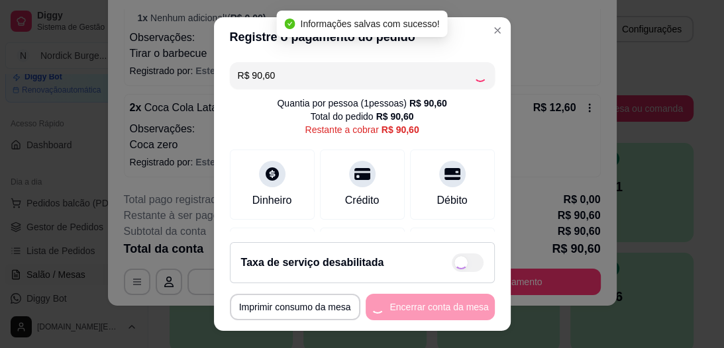
type input "R$ 0,00"
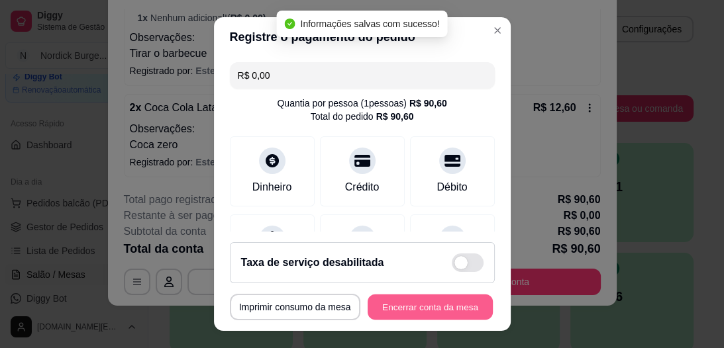
click at [396, 248] on button "Encerrar conta da mesa" at bounding box center [430, 307] width 125 height 26
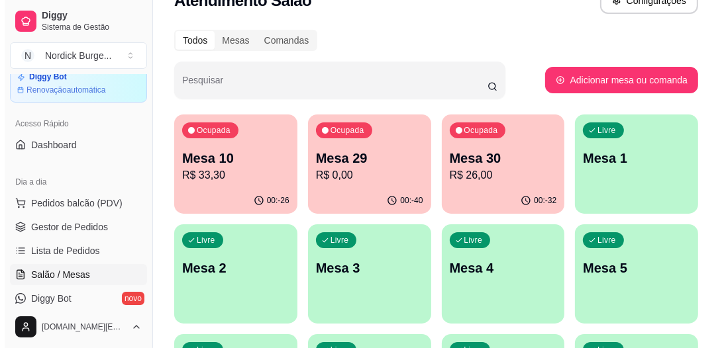
scroll to position [81, 0]
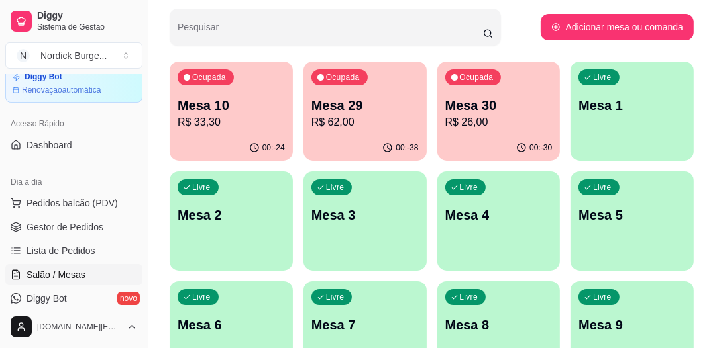
click at [202, 127] on p "R$ 33,30" at bounding box center [230, 123] width 107 height 16
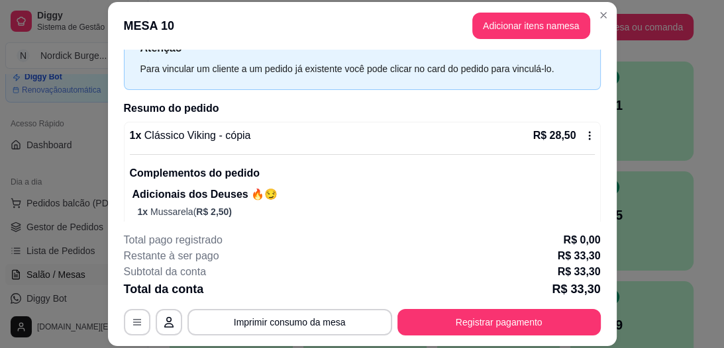
scroll to position [106, 0]
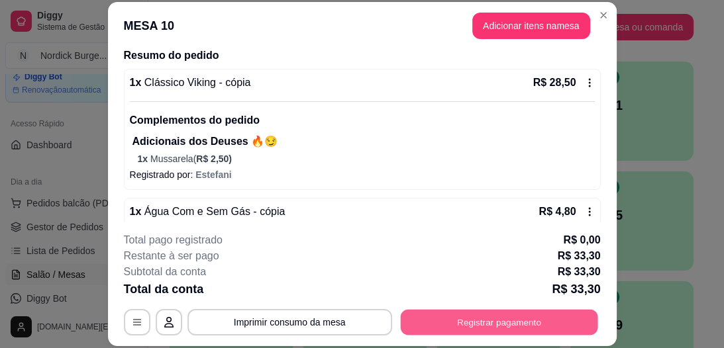
click at [409, 248] on button "Registrar pagamento" at bounding box center [498, 323] width 197 height 26
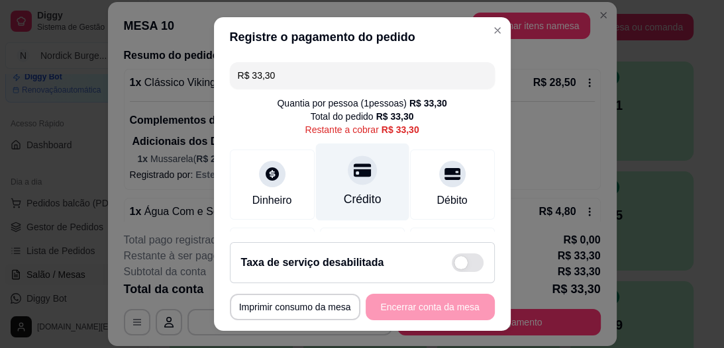
click at [356, 196] on div "Crédito" at bounding box center [362, 199] width 38 height 17
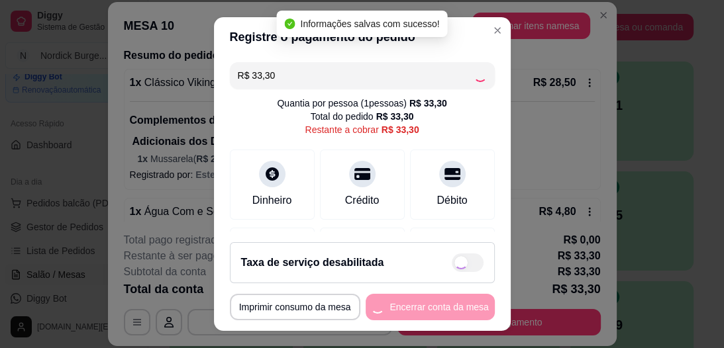
type input "R$ 0,00"
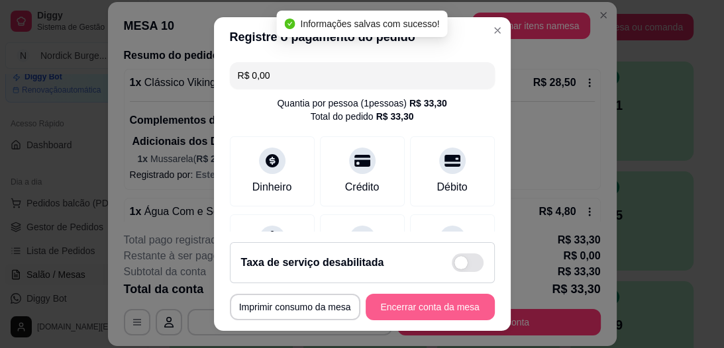
click at [419, 248] on button "Encerrar conta da mesa" at bounding box center [430, 307] width 129 height 26
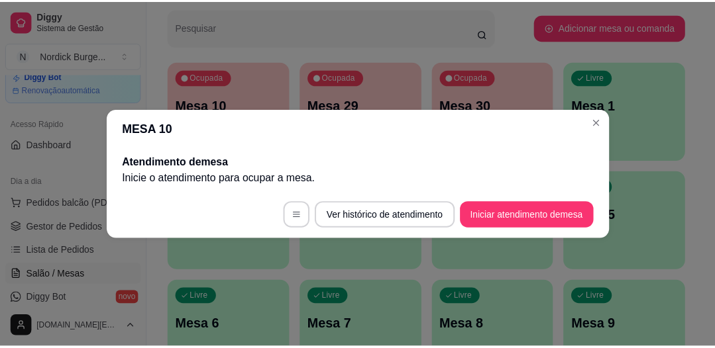
scroll to position [0, 0]
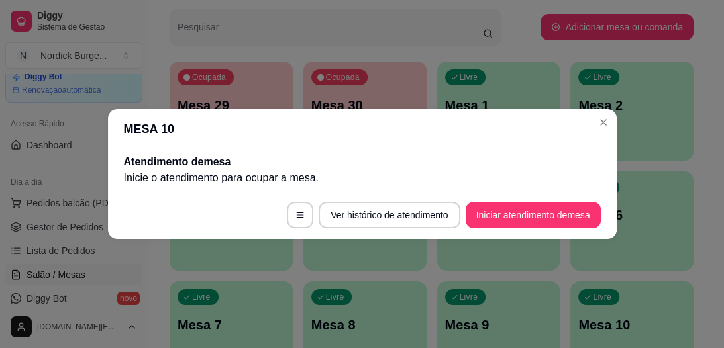
click at [516, 148] on section "MESA 10 Atendimento de mesa Inicie o atendimento para ocupar a mesa . Ver histó…" at bounding box center [362, 174] width 509 height 130
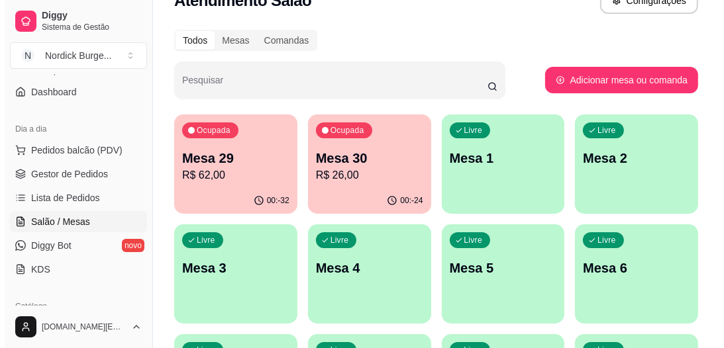
scroll to position [81, 0]
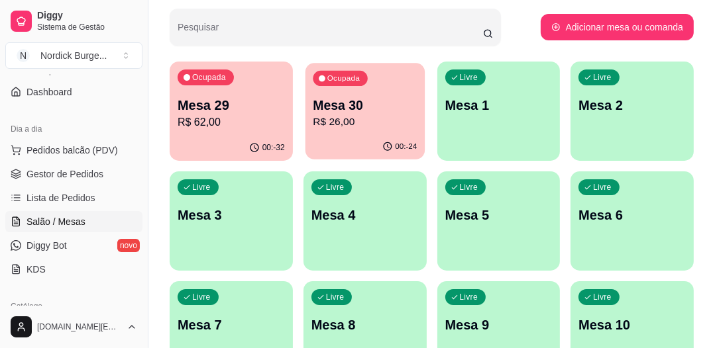
click at [328, 140] on div "00:-24" at bounding box center [364, 146] width 119 height 25
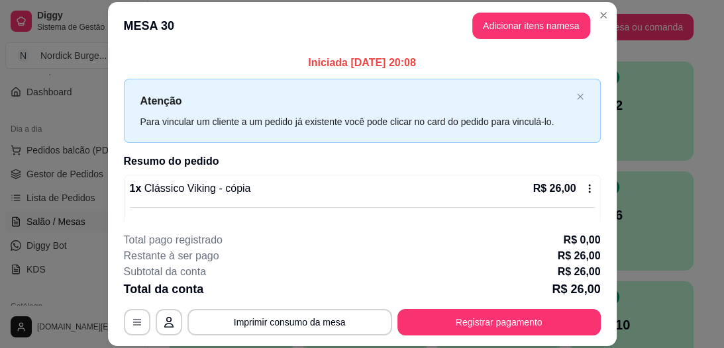
scroll to position [40, 0]
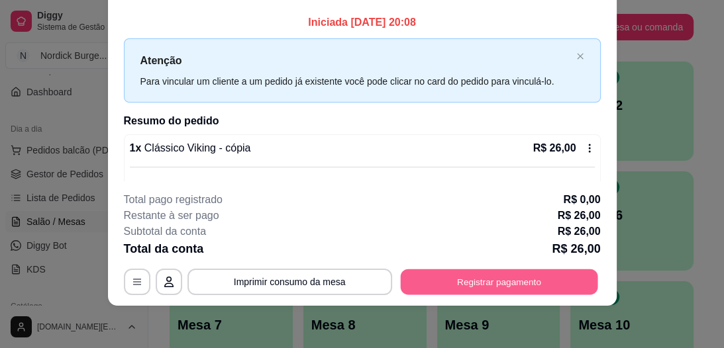
click at [415, 248] on button "Registrar pagamento" at bounding box center [498, 283] width 197 height 26
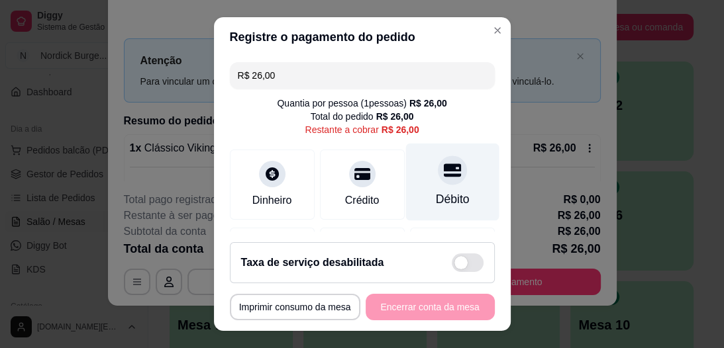
click at [443, 176] on icon at bounding box center [451, 170] width 17 height 13
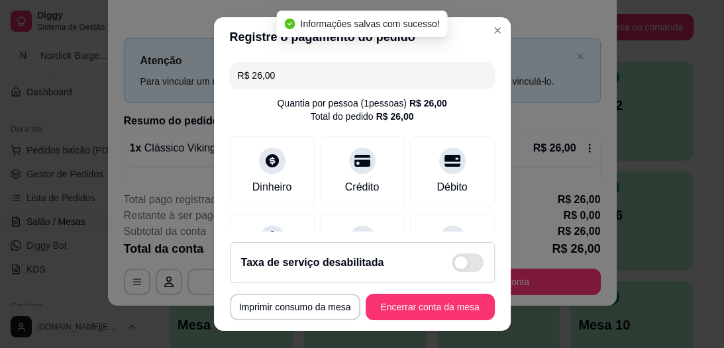
type input "R$ 0,00"
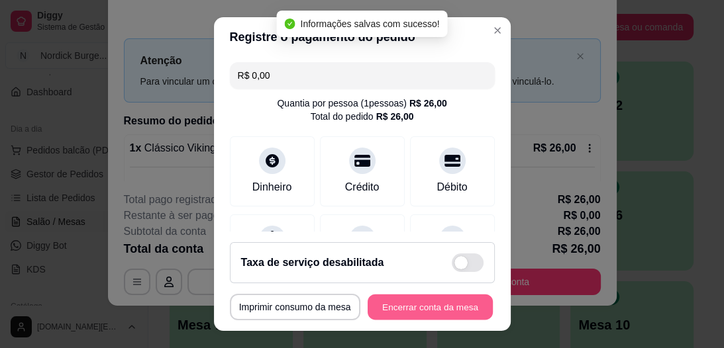
click at [416, 248] on button "Encerrar conta da mesa" at bounding box center [430, 307] width 125 height 26
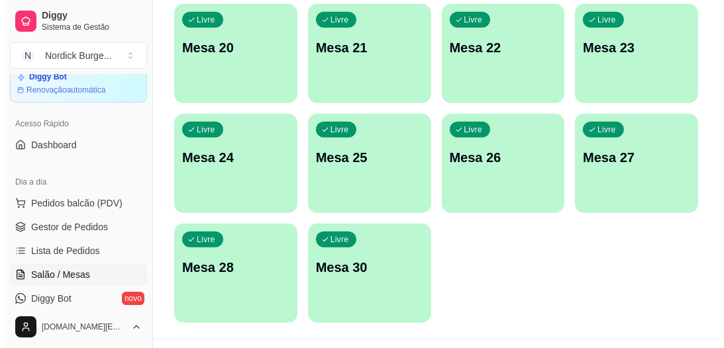
scroll to position [717, 0]
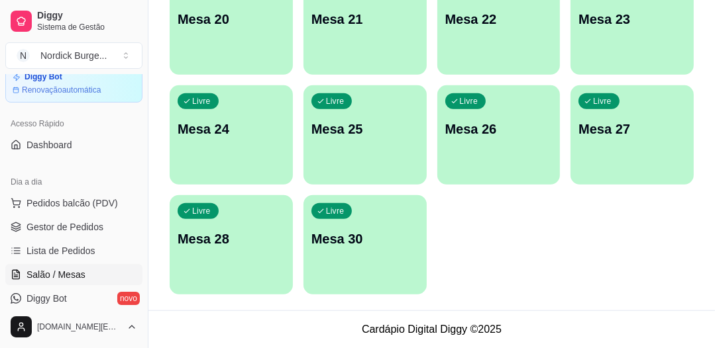
click at [368, 228] on div "Livre Mesa 30" at bounding box center [364, 236] width 123 height 83
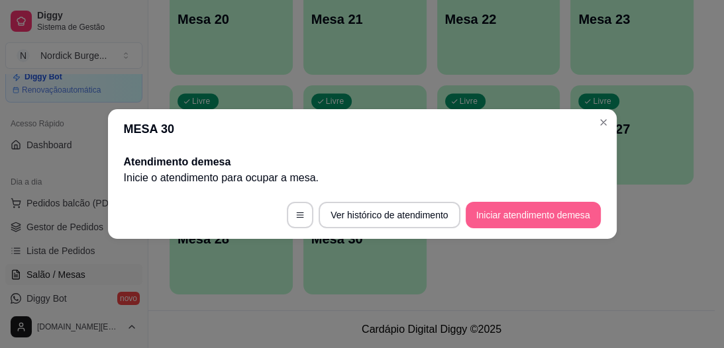
click at [498, 215] on button "Iniciar atendimento de mesa" at bounding box center [533, 215] width 135 height 26
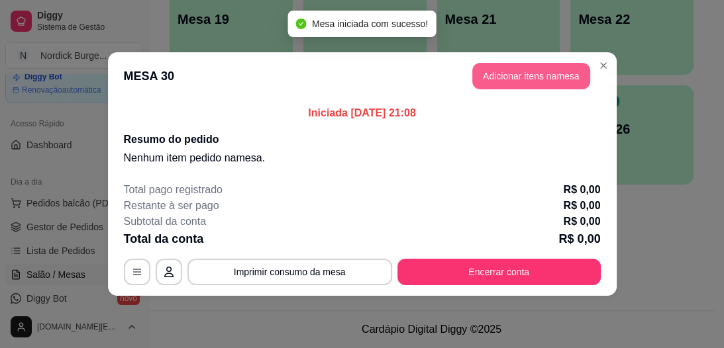
click at [516, 83] on button "Adicionar itens na mesa" at bounding box center [531, 76] width 118 height 26
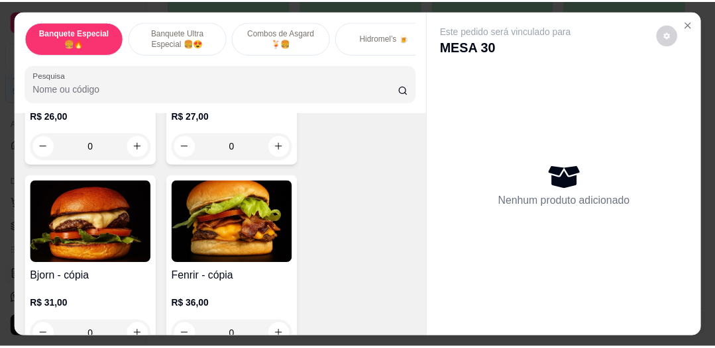
scroll to position [0, 0]
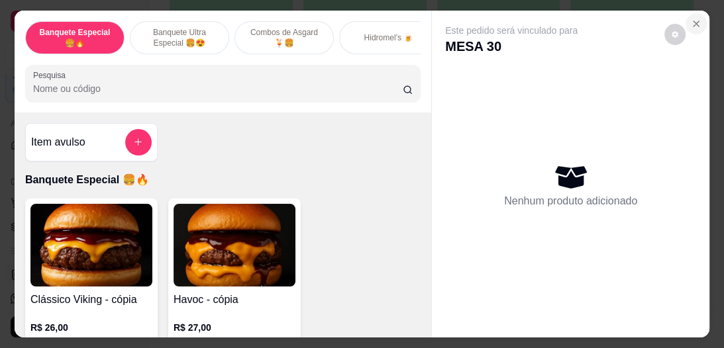
click at [516, 19] on icon "Close" at bounding box center [696, 24] width 11 height 11
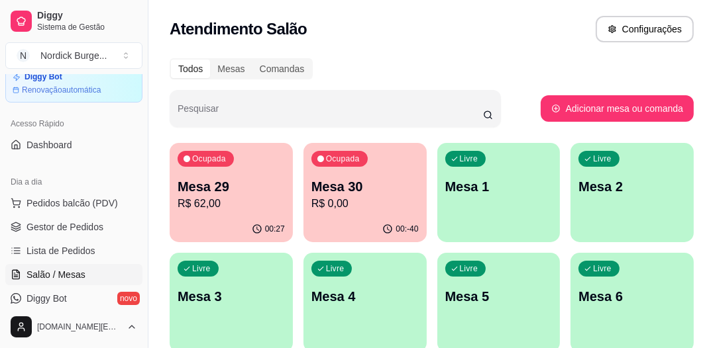
click at [369, 170] on div "Ocupada Mesa 30 R$ 0,00" at bounding box center [364, 180] width 123 height 74
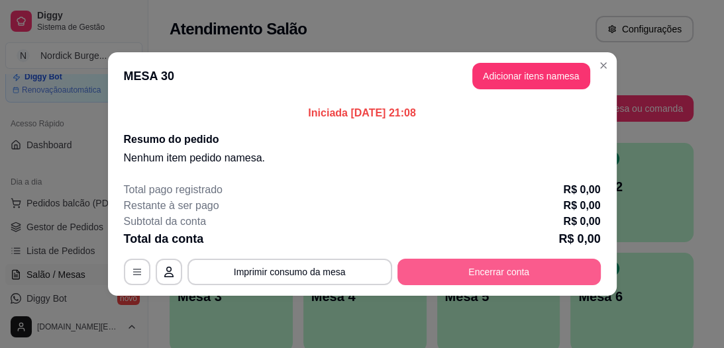
click at [442, 248] on button "Encerrar conta" at bounding box center [498, 272] width 203 height 26
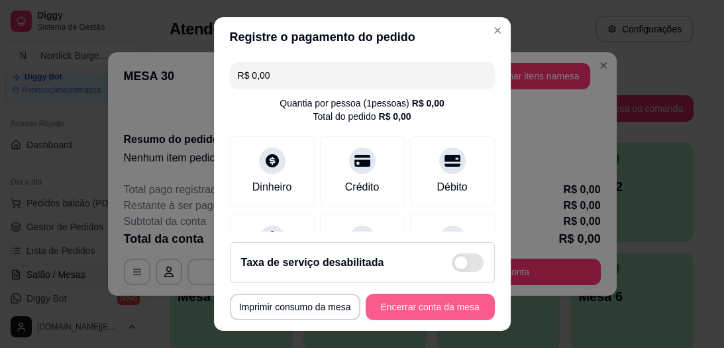
click at [403, 248] on button "Encerrar conta da mesa" at bounding box center [430, 307] width 129 height 26
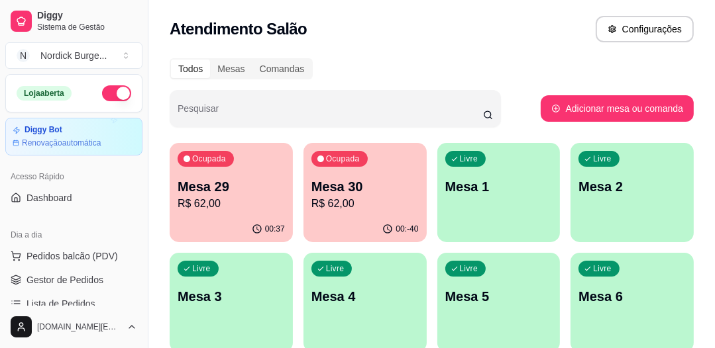
click at [360, 199] on p "R$ 62,00" at bounding box center [364, 204] width 107 height 16
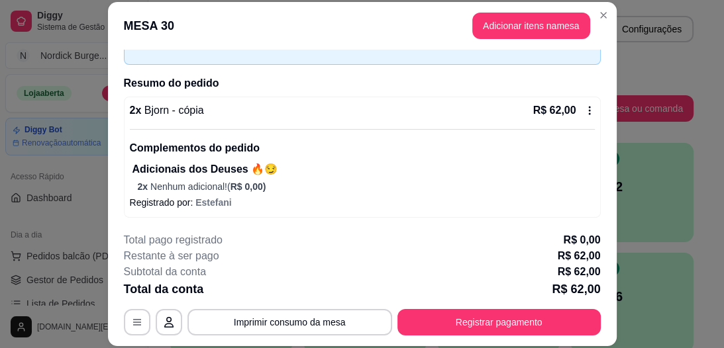
scroll to position [40, 0]
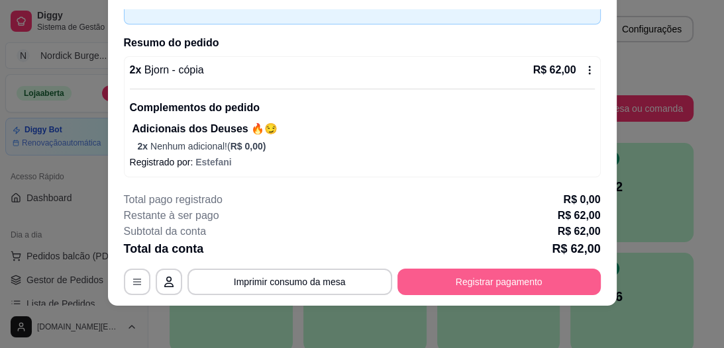
click at [474, 248] on button "Registrar pagamento" at bounding box center [498, 282] width 203 height 26
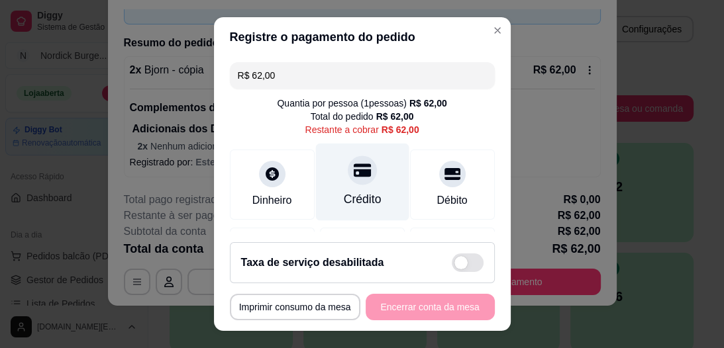
click at [344, 188] on div "Crédito" at bounding box center [361, 182] width 93 height 77
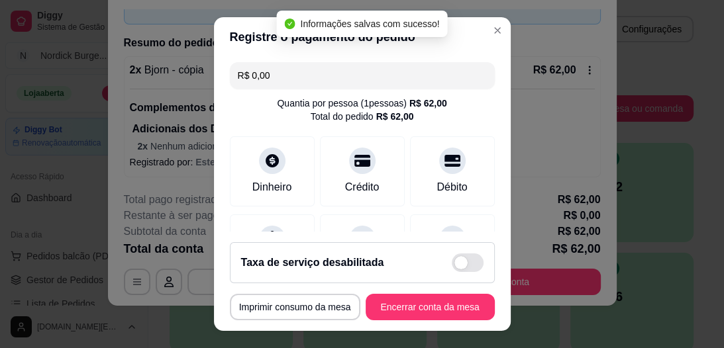
type input "R$ 0,00"
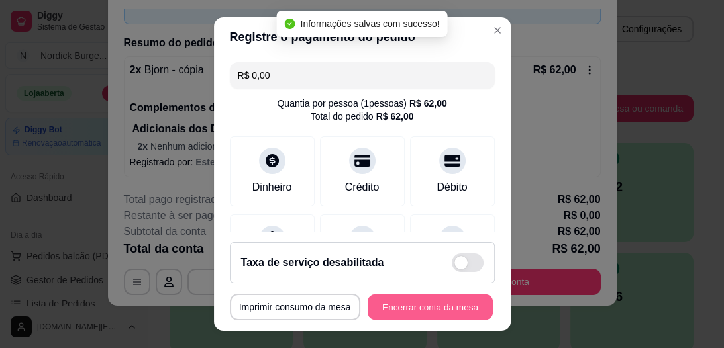
click at [405, 248] on button "Encerrar conta da mesa" at bounding box center [430, 307] width 125 height 26
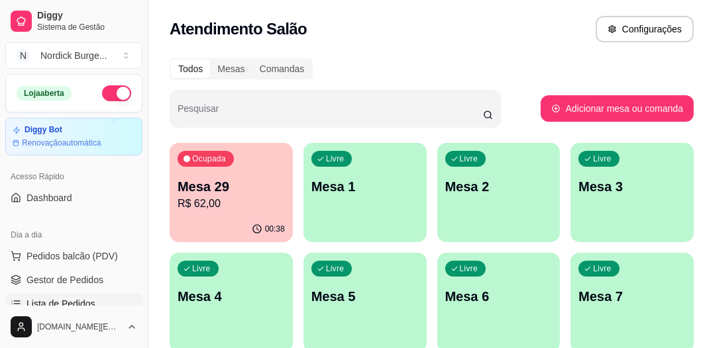
click at [88, 248] on span "Lista de Pedidos" at bounding box center [60, 303] width 69 height 13
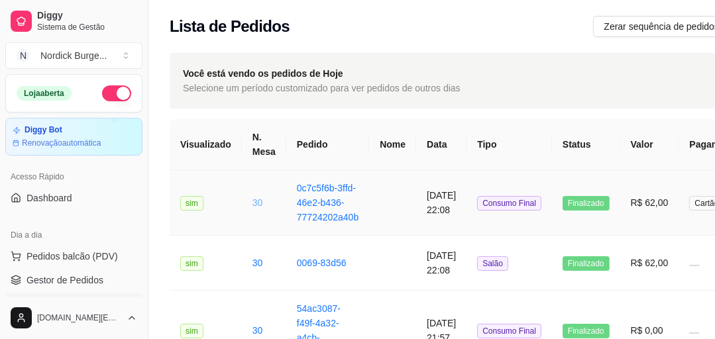
click at [254, 207] on link "30" at bounding box center [257, 202] width 11 height 11
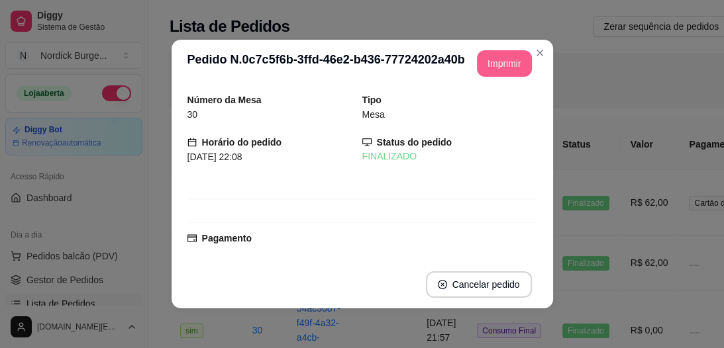
click at [484, 66] on button "Imprimir" at bounding box center [504, 63] width 55 height 26
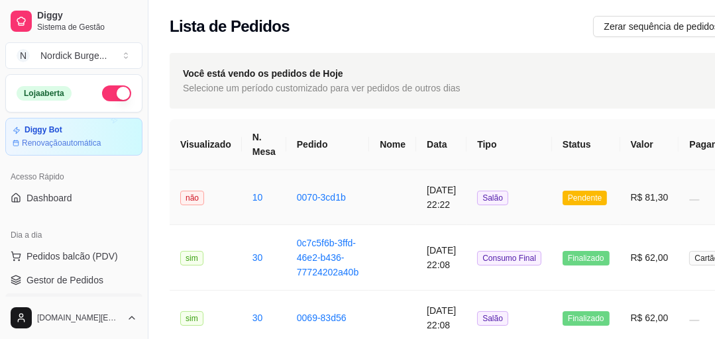
click at [236, 201] on td "não" at bounding box center [206, 197] width 72 height 55
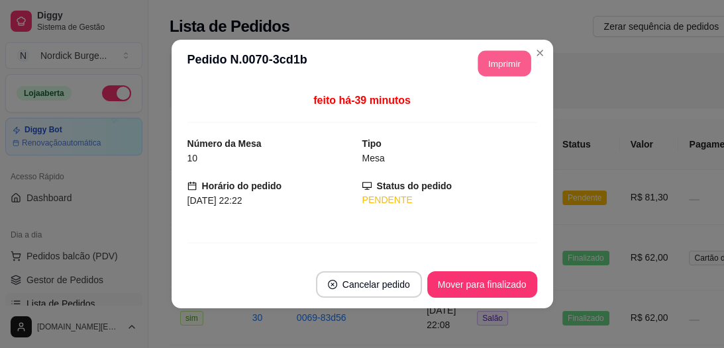
click at [477, 67] on button "Imprimir" at bounding box center [503, 64] width 53 height 26
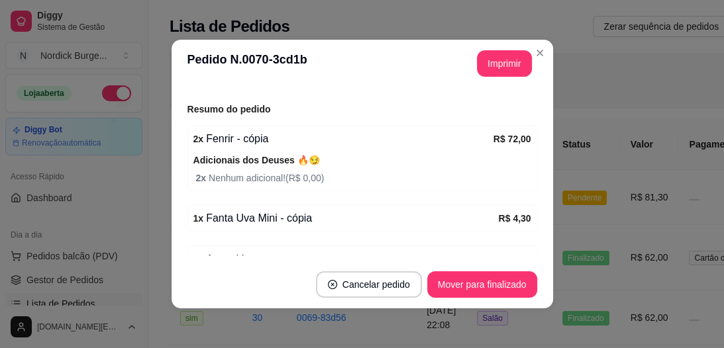
scroll to position [227, 0]
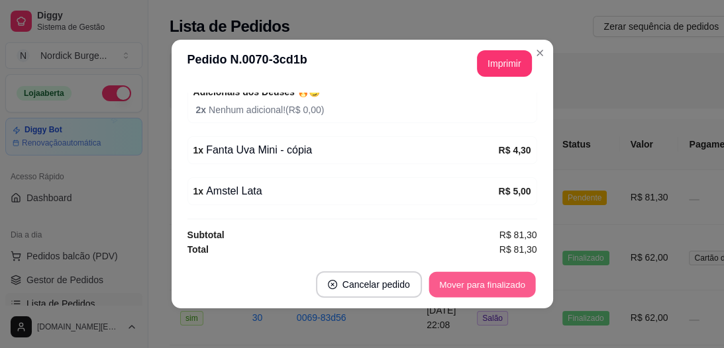
click at [473, 248] on button "Mover para finalizado" at bounding box center [481, 285] width 107 height 26
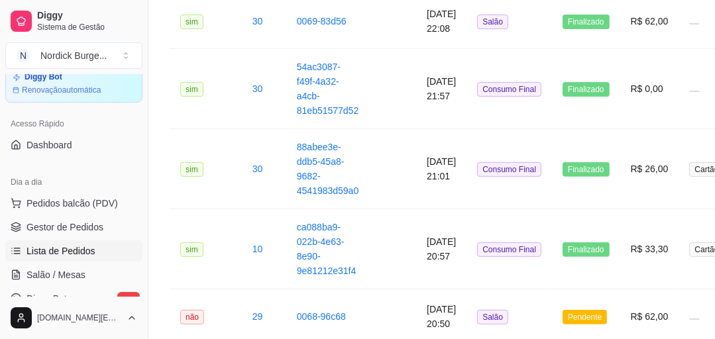
scroll to position [106, 0]
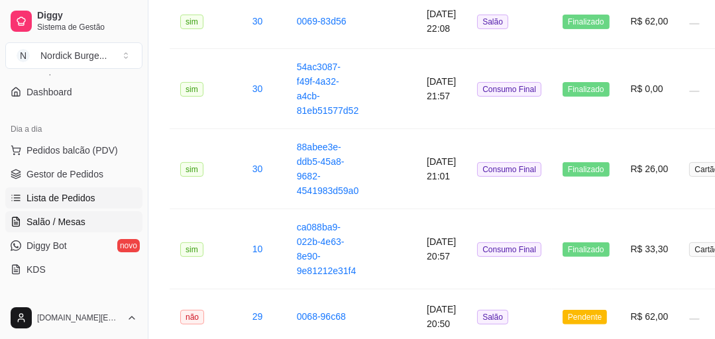
click at [44, 216] on span "Salão / Mesas" at bounding box center [55, 221] width 59 height 13
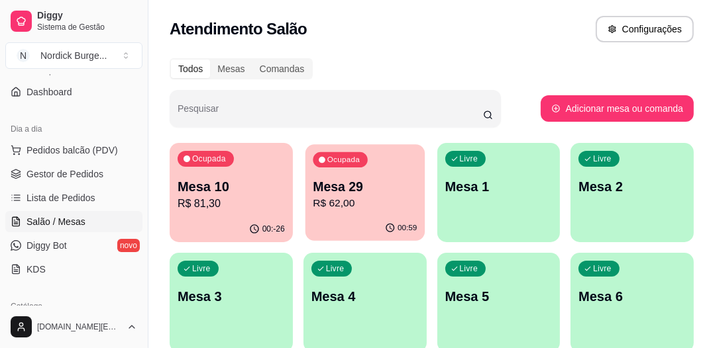
click at [332, 205] on p "R$ 62,00" at bounding box center [365, 203] width 104 height 15
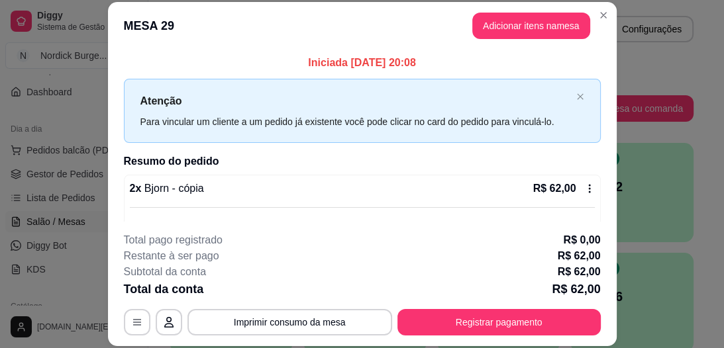
scroll to position [40, 0]
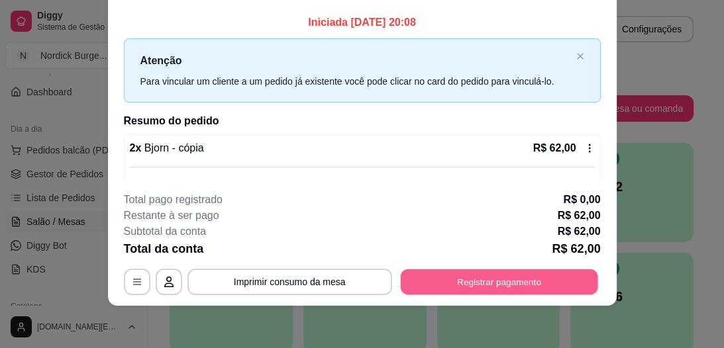
click at [509, 248] on button "Registrar pagamento" at bounding box center [498, 283] width 197 height 26
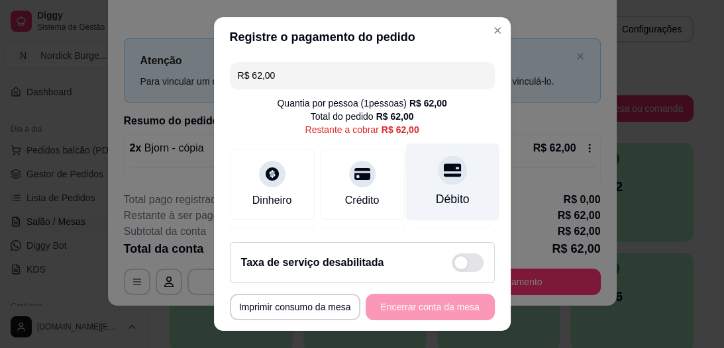
click at [438, 179] on div at bounding box center [452, 170] width 29 height 29
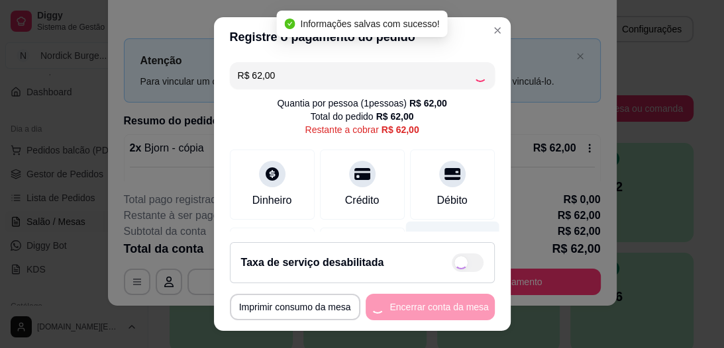
type input "R$ 0,00"
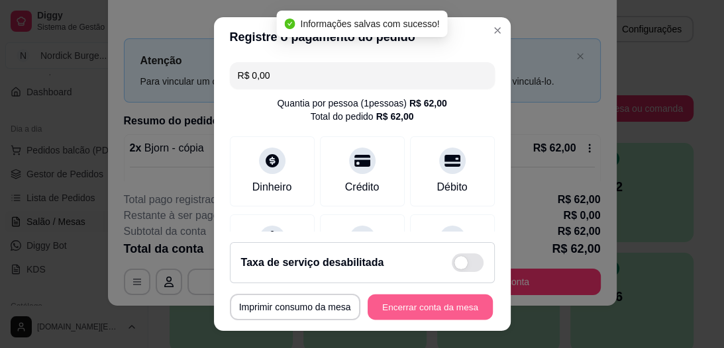
click at [417, 248] on button "Encerrar conta da mesa" at bounding box center [430, 307] width 125 height 26
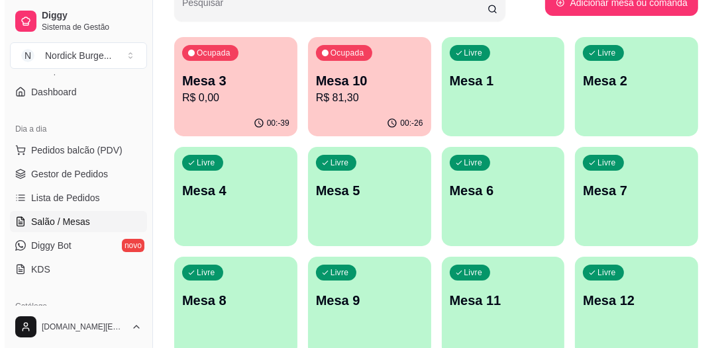
scroll to position [53, 0]
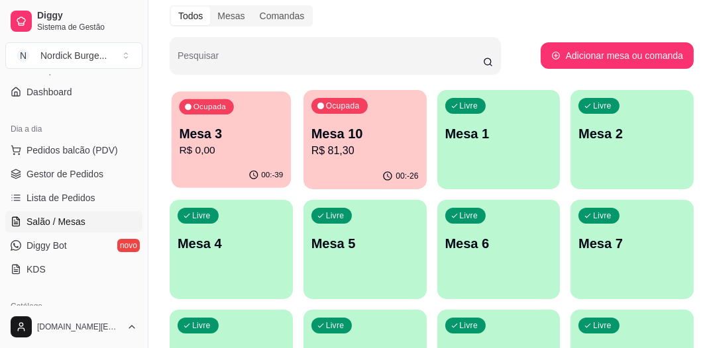
click at [228, 154] on p "R$ 0,00" at bounding box center [231, 150] width 104 height 15
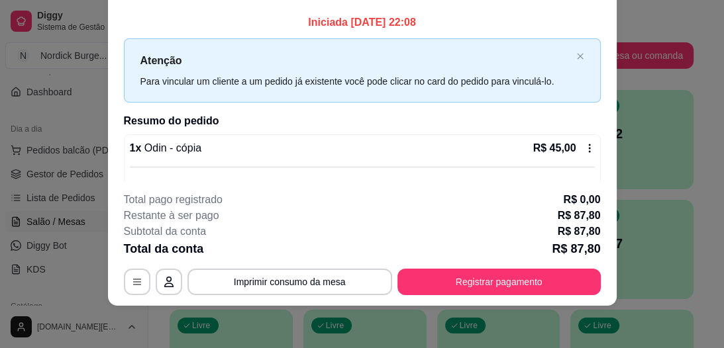
scroll to position [0, 0]
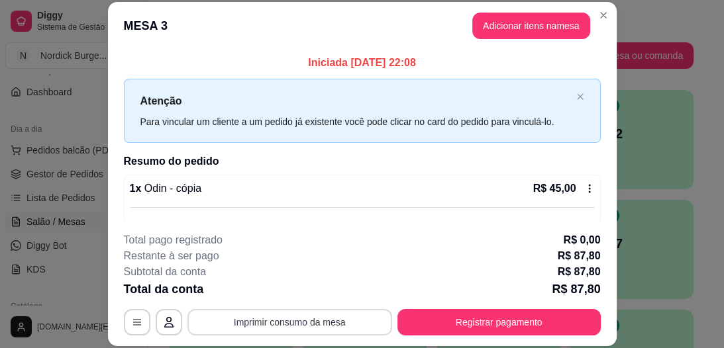
click at [328, 248] on button "Imprimir consumo da mesa" at bounding box center [289, 322] width 205 height 26
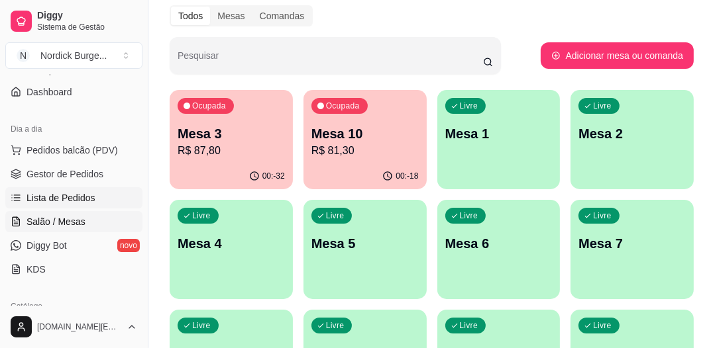
click at [40, 192] on span "Lista de Pedidos" at bounding box center [60, 197] width 69 height 13
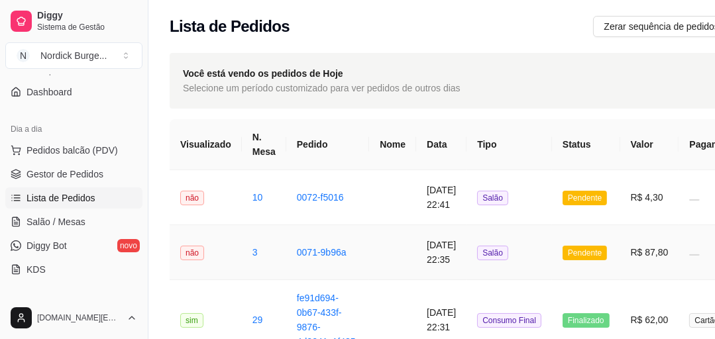
click at [268, 248] on td "3" at bounding box center [264, 252] width 44 height 55
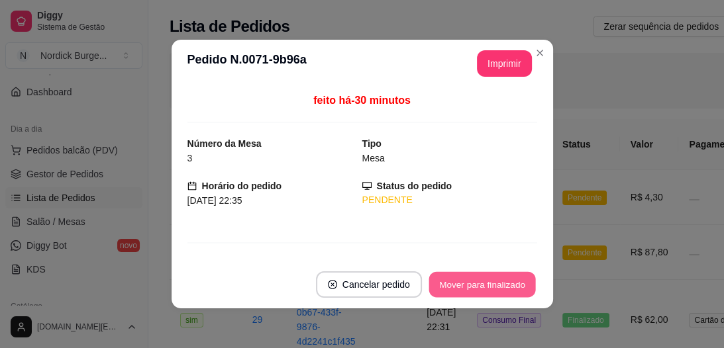
click at [491, 248] on button "Mover para finalizado" at bounding box center [481, 285] width 107 height 26
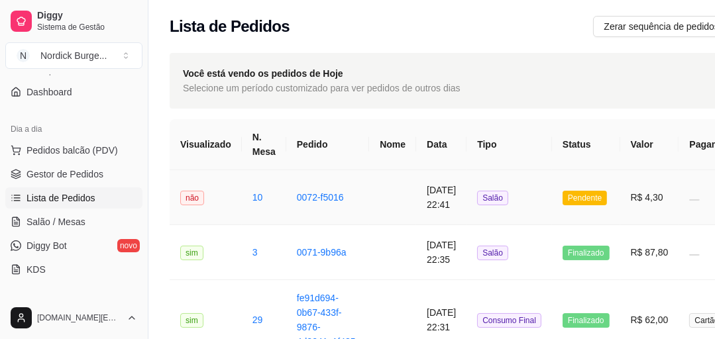
click at [342, 198] on td "0072-f5016" at bounding box center [327, 197] width 83 height 55
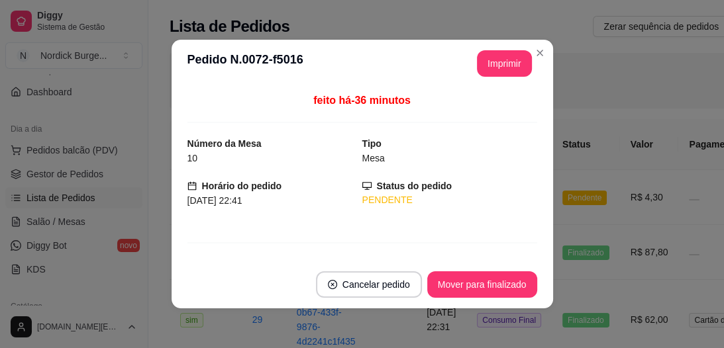
scroll to position [107, 0]
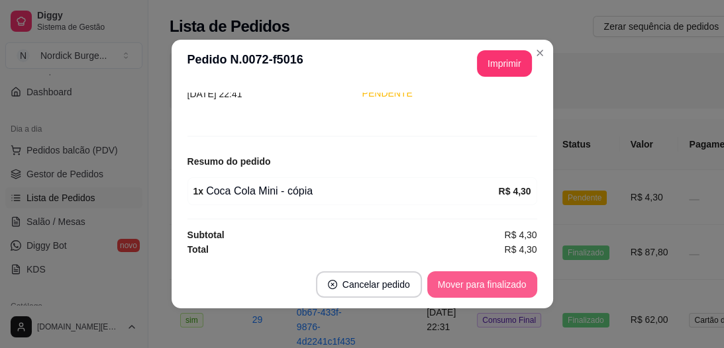
click at [483, 248] on button "Mover para finalizado" at bounding box center [482, 285] width 110 height 26
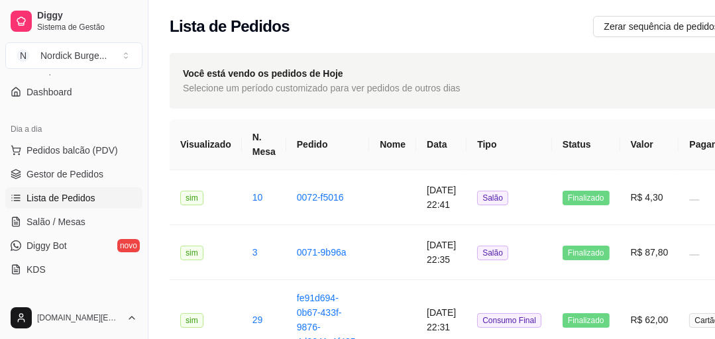
scroll to position [0, 0]
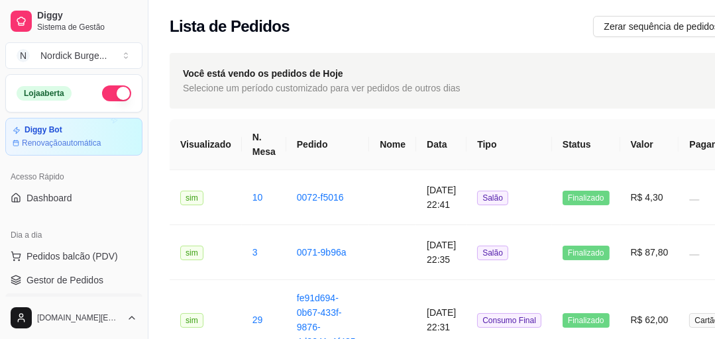
drag, startPoint x: 118, startPoint y: 133, endPoint x: 173, endPoint y: 90, distance: 69.8
click at [173, 90] on div "Você está vendo os pedidos de Hoje Selecione um período customizado para ver pe…" at bounding box center [506, 81] width 672 height 56
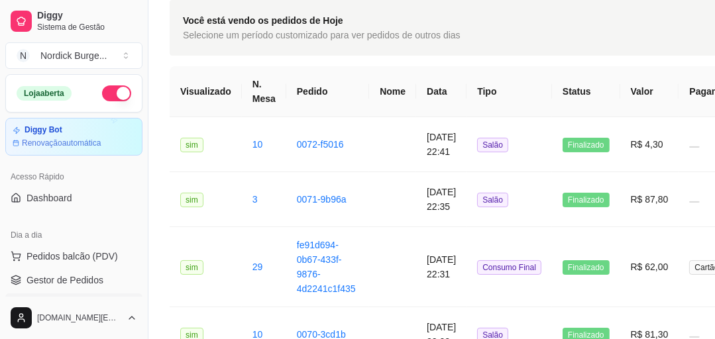
scroll to position [53, 0]
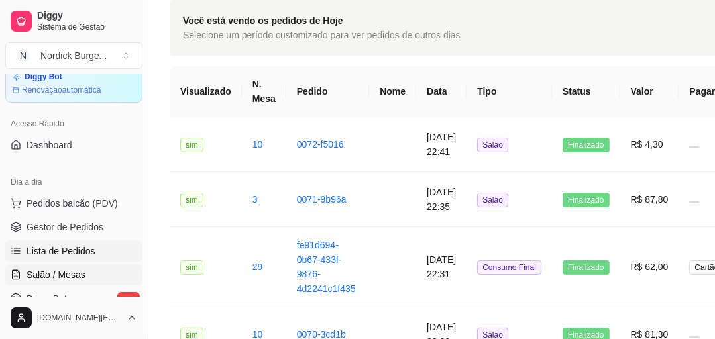
click at [50, 248] on span "Salão / Mesas" at bounding box center [55, 274] width 59 height 13
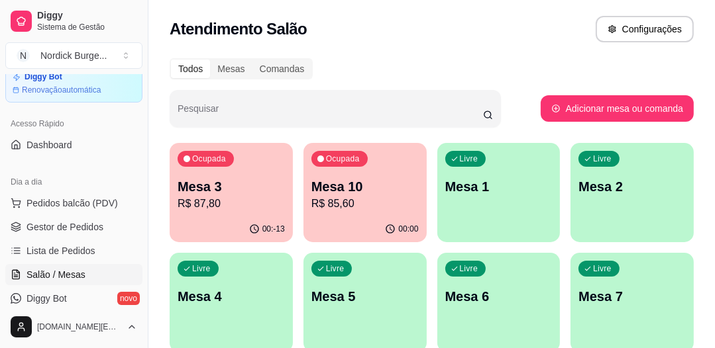
click at [359, 185] on p "Mesa 10" at bounding box center [364, 186] width 107 height 19
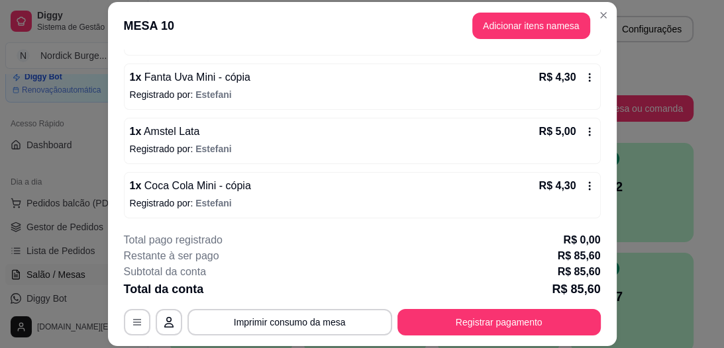
scroll to position [40, 0]
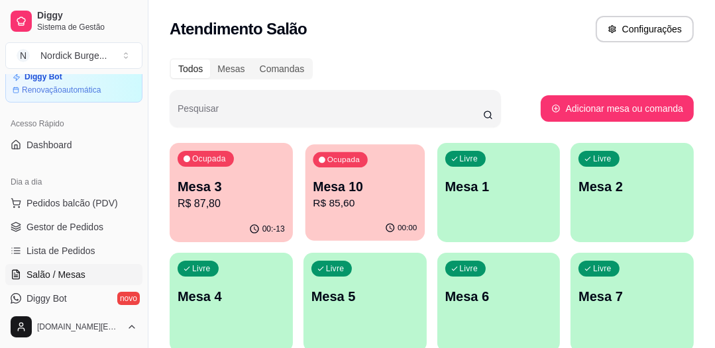
click at [419, 195] on div "Ocupada Mesa 10 R$ 85,60" at bounding box center [364, 180] width 119 height 72
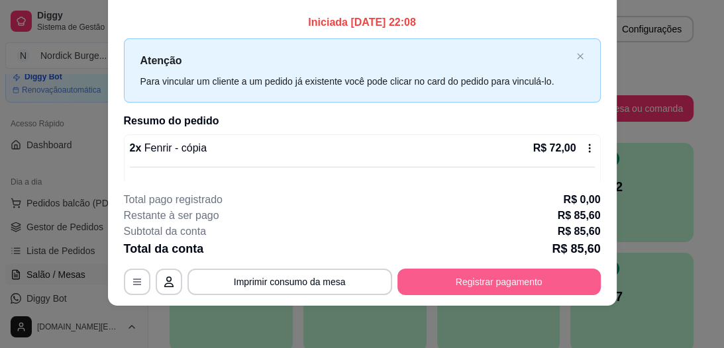
click at [513, 248] on button "Registrar pagamento" at bounding box center [498, 282] width 203 height 26
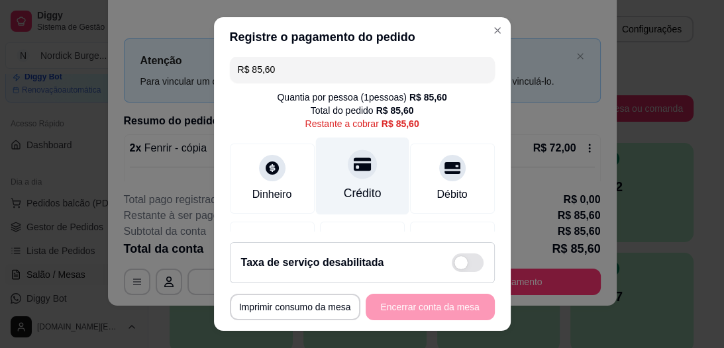
scroll to position [59, 0]
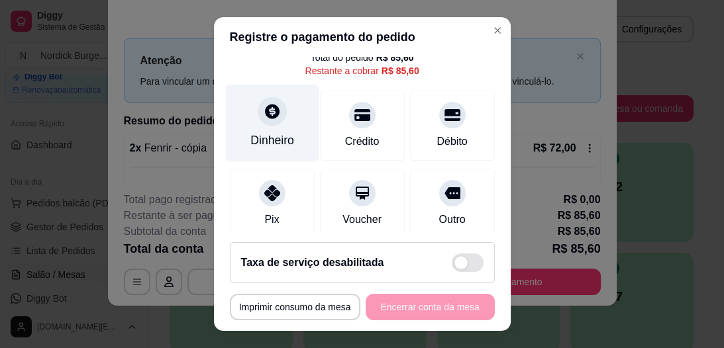
click at [268, 124] on div at bounding box center [272, 111] width 29 height 29
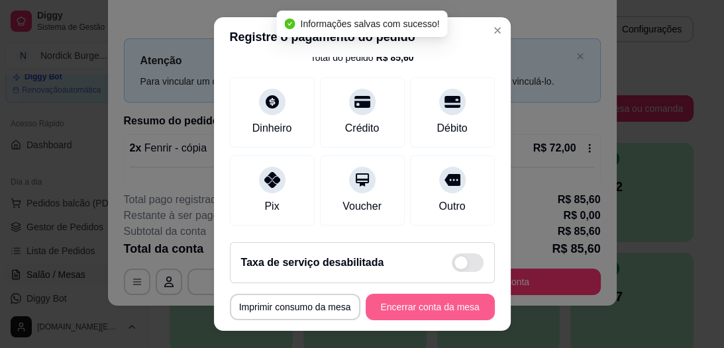
type input "R$ 0,00"
click at [406, 248] on button "Encerrar conta da mesa" at bounding box center [430, 307] width 129 height 26
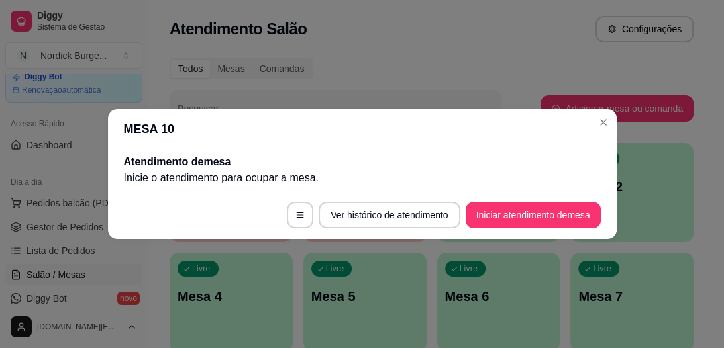
scroll to position [0, 0]
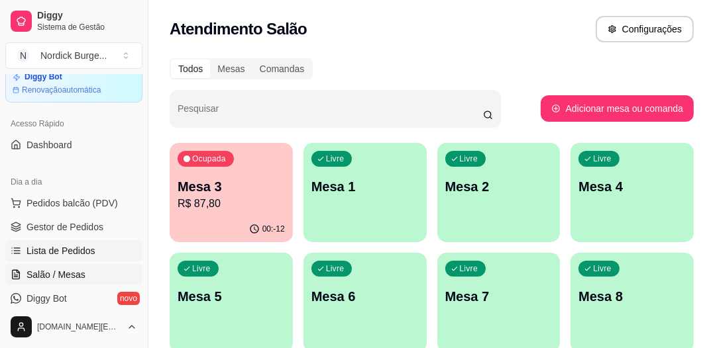
click at [80, 248] on span "Lista de Pedidos" at bounding box center [60, 250] width 69 height 13
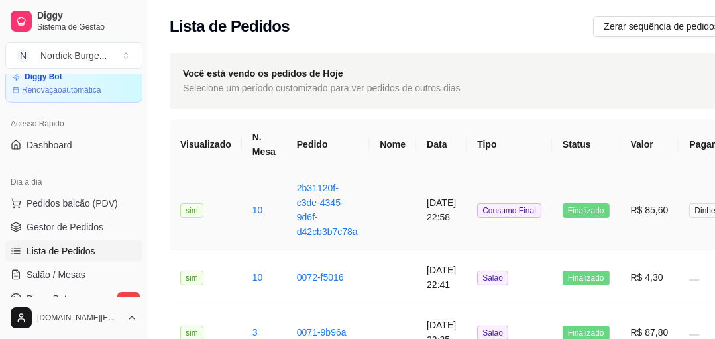
click at [213, 217] on td "sim" at bounding box center [206, 210] width 72 height 80
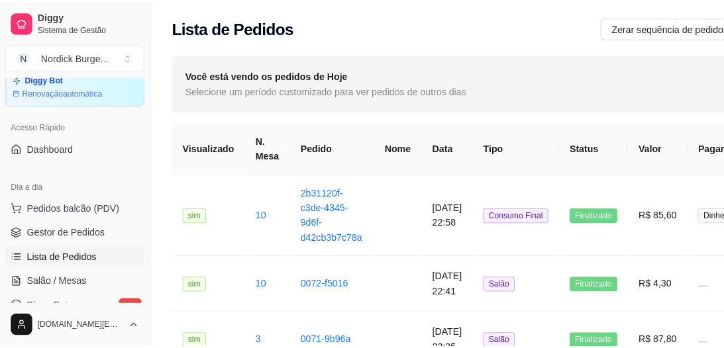
scroll to position [106, 0]
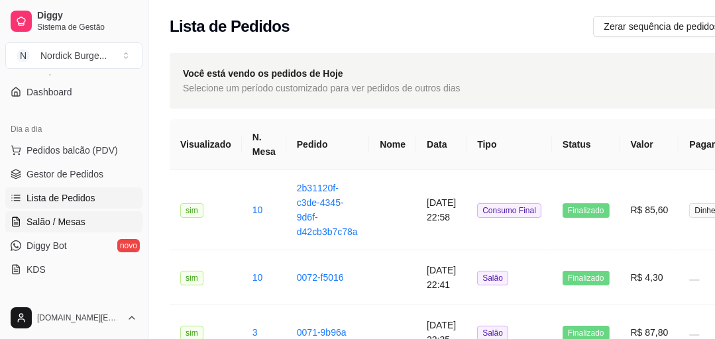
click at [70, 224] on span "Salão / Mesas" at bounding box center [55, 221] width 59 height 13
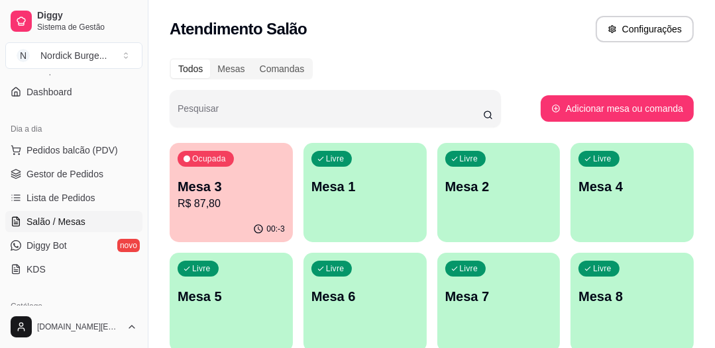
click at [226, 199] on p "R$ 87,80" at bounding box center [230, 204] width 107 height 16
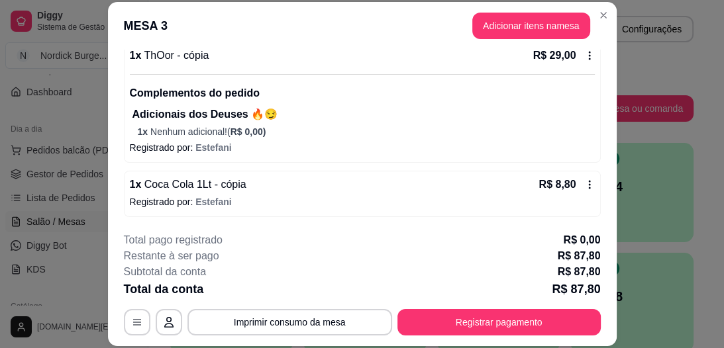
scroll to position [315, 0]
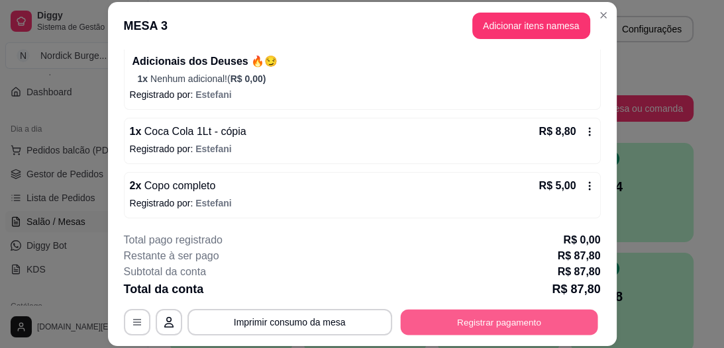
click at [499, 248] on button "Registrar pagamento" at bounding box center [498, 323] width 197 height 26
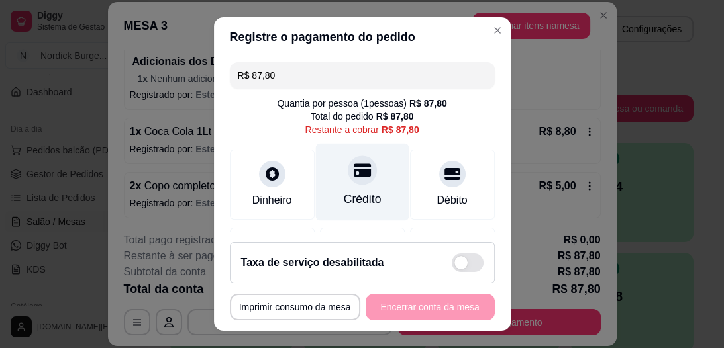
scroll to position [53, 0]
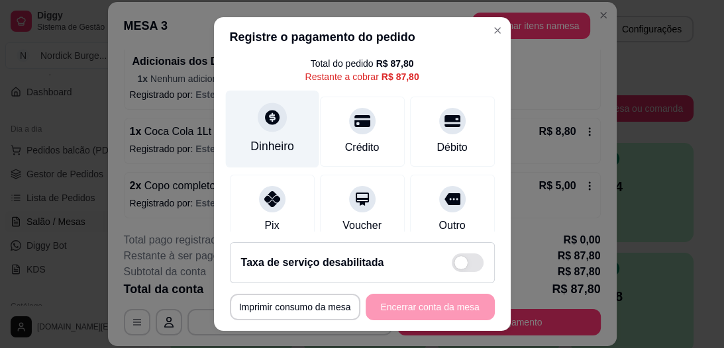
click at [264, 128] on div at bounding box center [272, 117] width 29 height 29
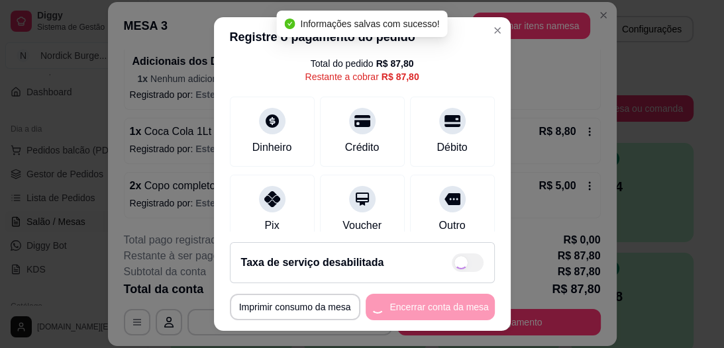
type input "R$ 0,00"
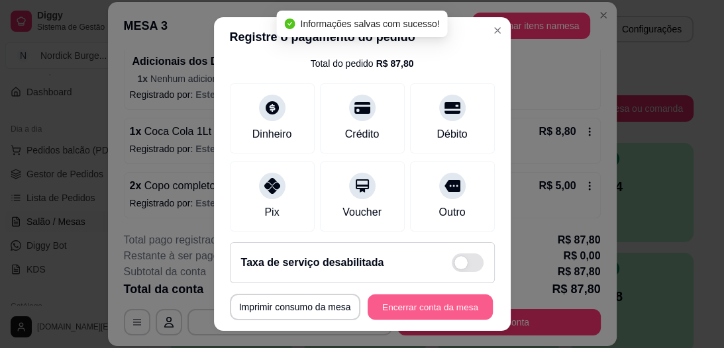
click at [448, 248] on button "Encerrar conta da mesa" at bounding box center [430, 307] width 125 height 26
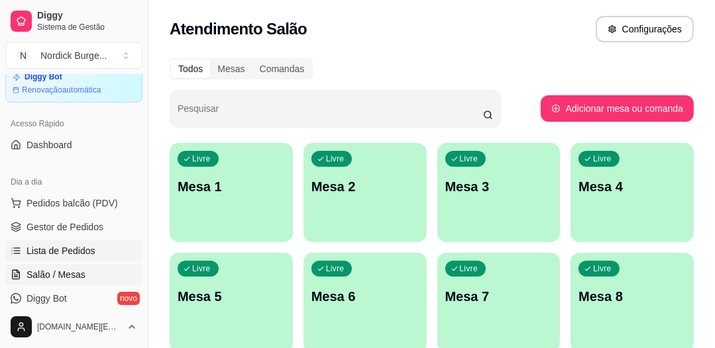
click at [43, 245] on span "Lista de Pedidos" at bounding box center [60, 250] width 69 height 13
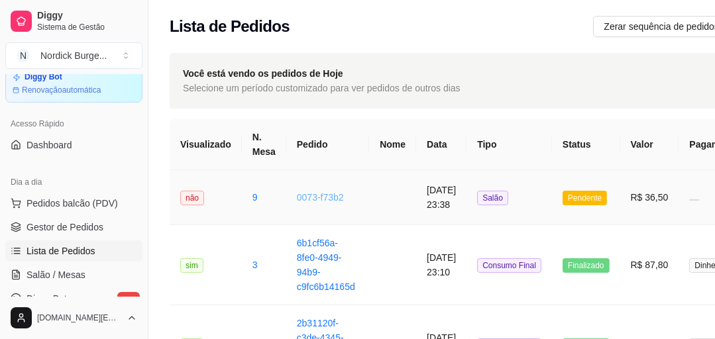
click at [336, 195] on link "0073-f73b2" at bounding box center [320, 197] width 47 height 11
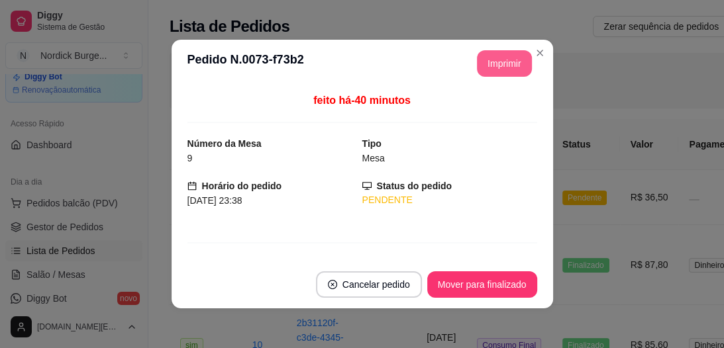
click at [489, 58] on button "Imprimir" at bounding box center [504, 63] width 55 height 26
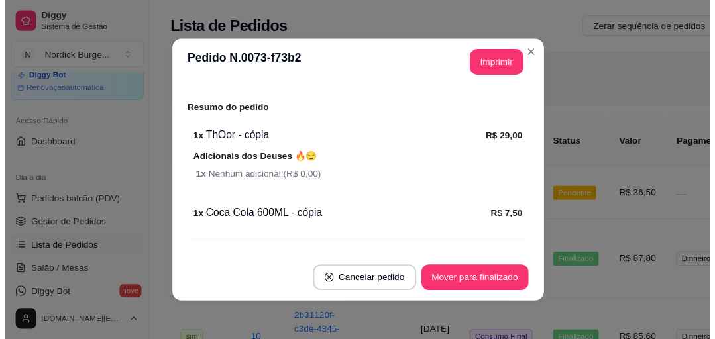
scroll to position [186, 0]
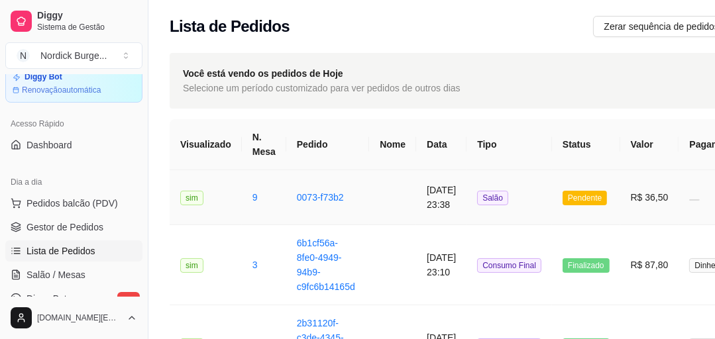
click at [505, 207] on td "Salão" at bounding box center [508, 197] width 85 height 55
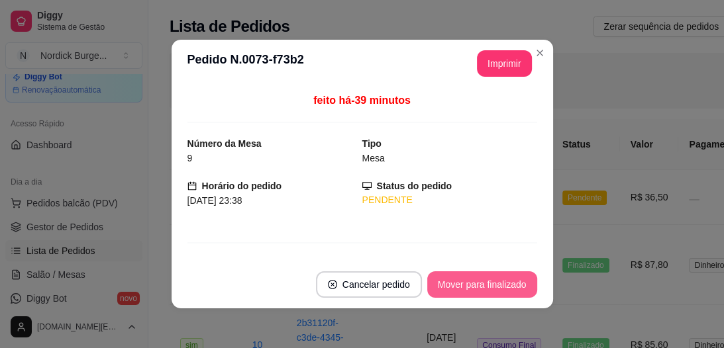
click at [481, 248] on button "Mover para finalizado" at bounding box center [482, 285] width 110 height 26
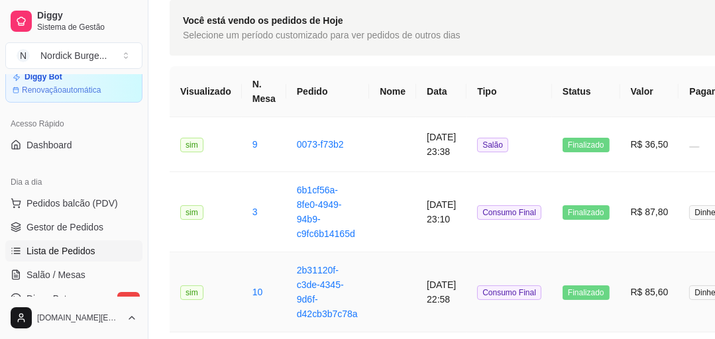
scroll to position [0, 0]
